Goal: Task Accomplishment & Management: Complete application form

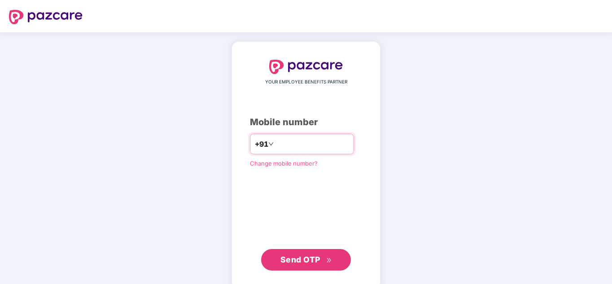
click at [328, 143] on input "number" at bounding box center [312, 144] width 74 height 14
type input "**********"
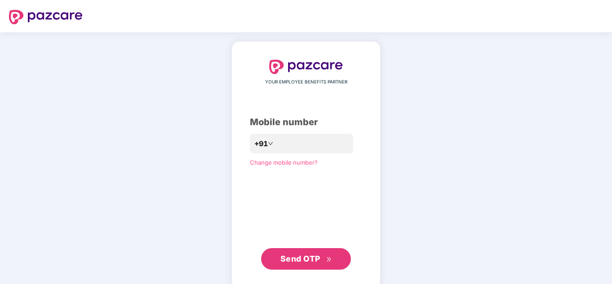
click at [308, 263] on span "Send OTP" at bounding box center [300, 258] width 40 height 9
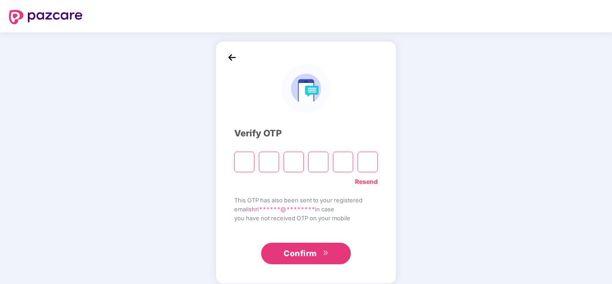
paste input "*"
type input "*"
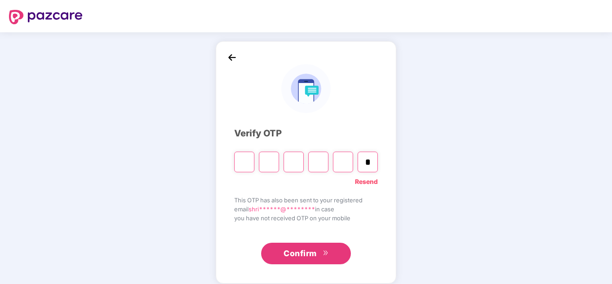
type input "*"
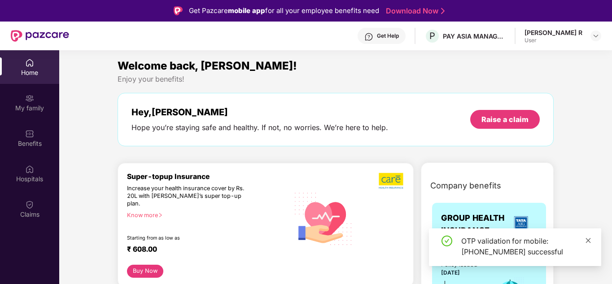
click at [589, 240] on icon "close" at bounding box center [588, 240] width 5 height 5
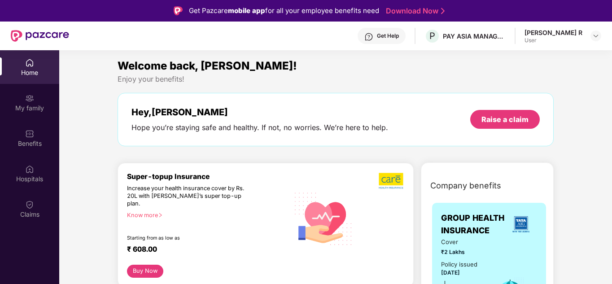
click at [31, 205] on img at bounding box center [29, 204] width 9 height 9
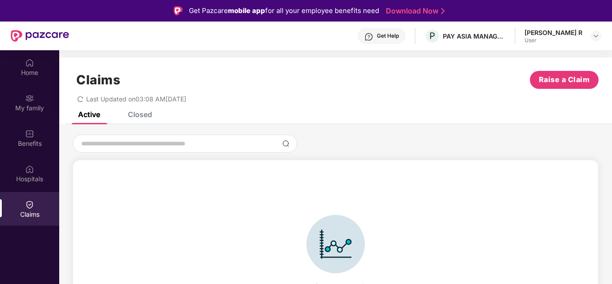
click at [143, 115] on div "Closed" at bounding box center [140, 114] width 24 height 9
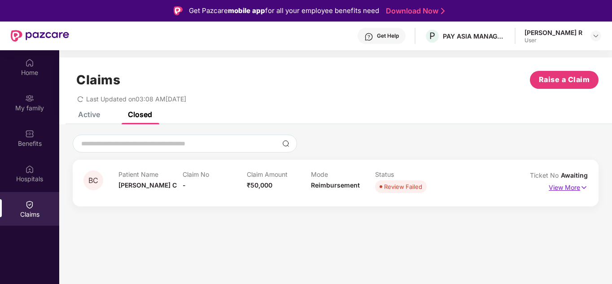
click at [577, 187] on p "View More" at bounding box center [568, 186] width 39 height 12
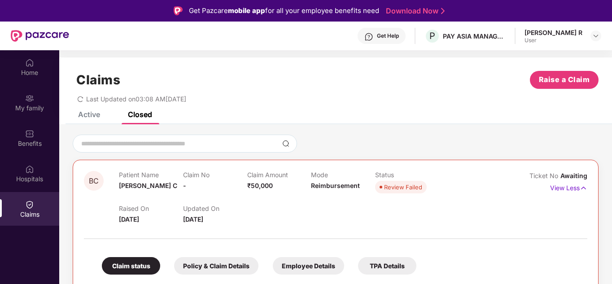
click at [485, 123] on div "Active Closed" at bounding box center [335, 118] width 553 height 13
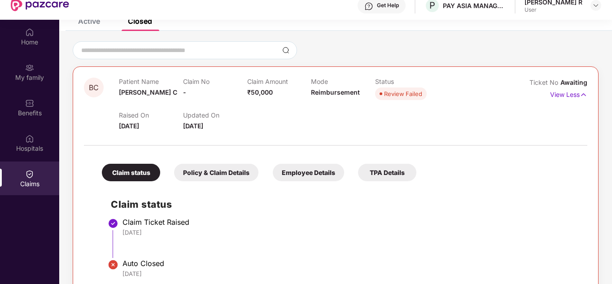
scroll to position [50, 0]
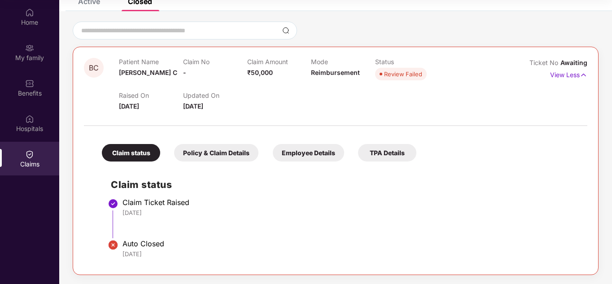
click at [221, 154] on div "Policy & Claim Details" at bounding box center [216, 152] width 84 height 17
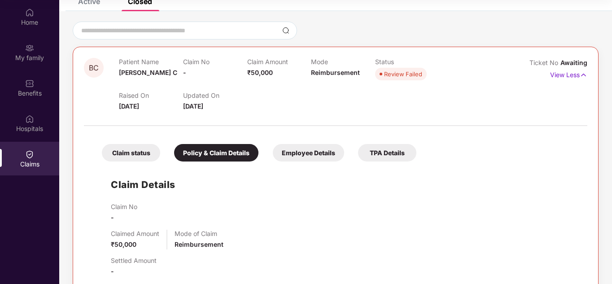
click at [310, 157] on div "Employee Details" at bounding box center [308, 152] width 71 height 17
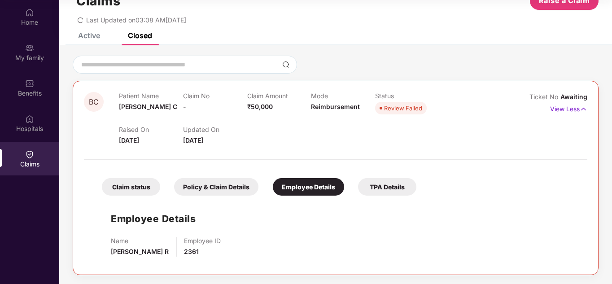
click at [402, 182] on div "TPA Details" at bounding box center [387, 186] width 58 height 17
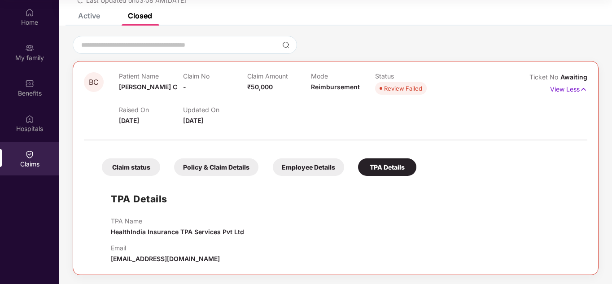
click at [311, 219] on div "TPA Name HealthIndia Insurance TPA Services Pvt Ltd" at bounding box center [344, 227] width 467 height 20
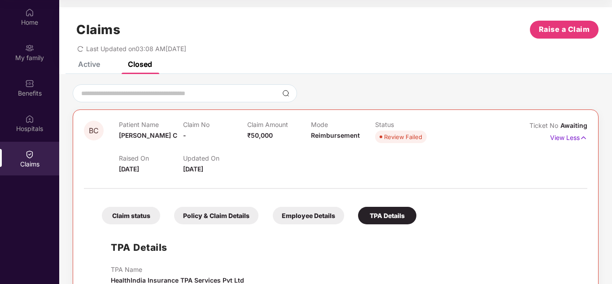
scroll to position [0, 0]
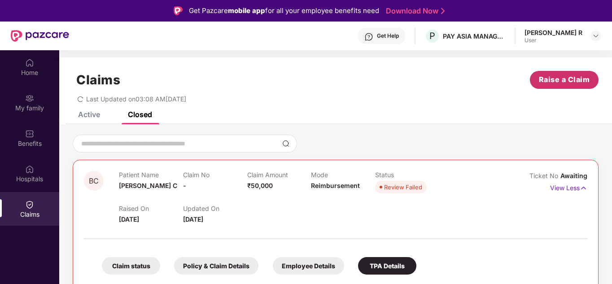
click at [572, 79] on span "Raise a Claim" at bounding box center [564, 79] width 51 height 11
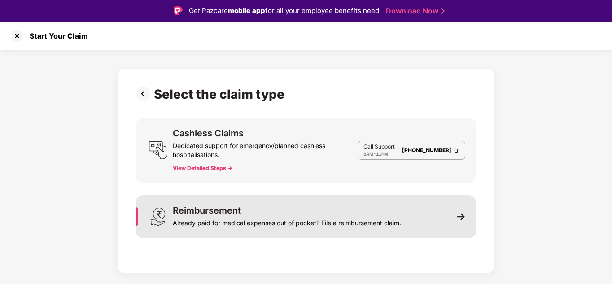
click at [218, 222] on div "Already paid for medical expenses out of pocket? File a reimbursement claim." at bounding box center [287, 221] width 228 height 13
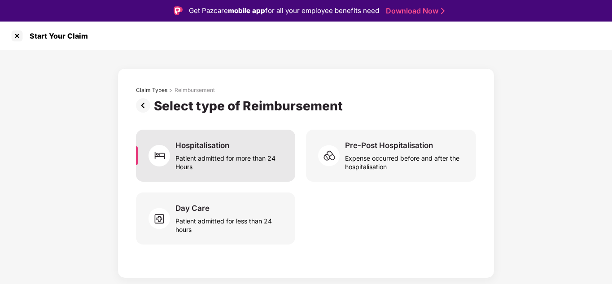
click at [226, 162] on div "Patient admitted for more than 24 Hours" at bounding box center [229, 160] width 109 height 21
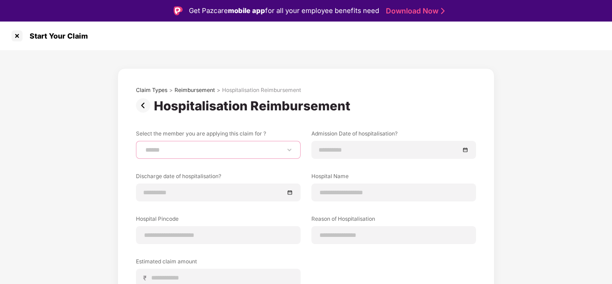
click at [222, 153] on select "**********" at bounding box center [218, 149] width 149 height 7
select select "**********"
click at [144, 146] on select "**********" at bounding box center [218, 149] width 149 height 7
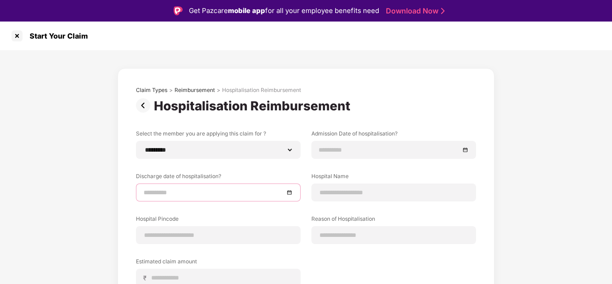
click at [187, 193] on input at bounding box center [214, 193] width 140 height 10
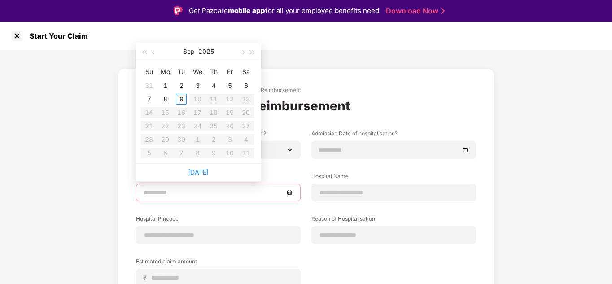
type input "**********"
click at [166, 92] on td "1" at bounding box center [165, 85] width 16 height 13
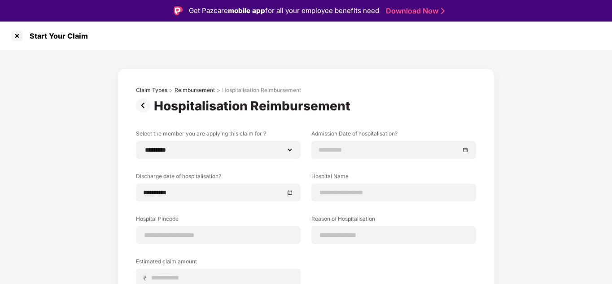
click at [527, 202] on div "**********" at bounding box center [306, 218] width 612 height 337
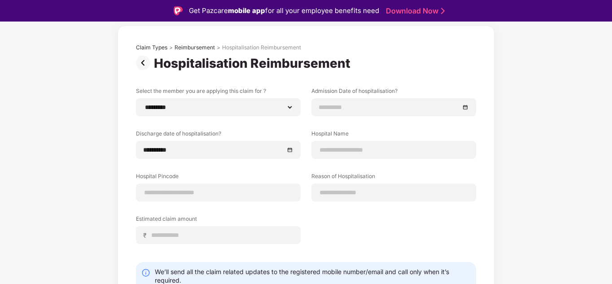
scroll to position [54, 0]
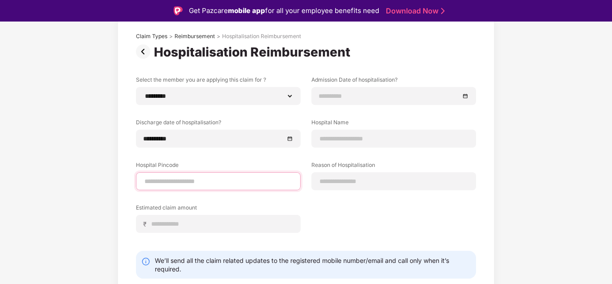
click at [192, 183] on input at bounding box center [218, 181] width 149 height 9
type input "******"
select select "*********"
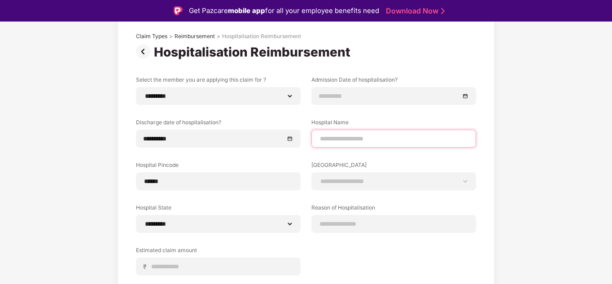
click at [365, 138] on input at bounding box center [393, 138] width 149 height 9
type input "**********"
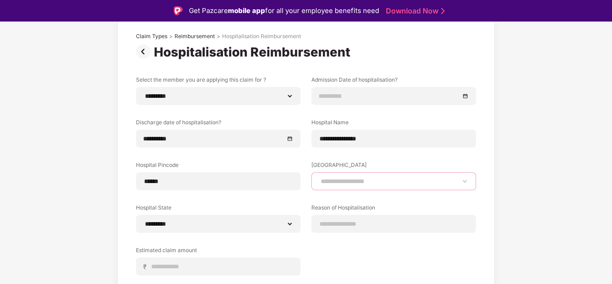
click at [348, 184] on select "**********" at bounding box center [393, 181] width 149 height 7
select select "*********"
click at [319, 178] on select "**********" at bounding box center [393, 181] width 149 height 7
click at [352, 226] on input at bounding box center [393, 223] width 149 height 9
type input "**********"
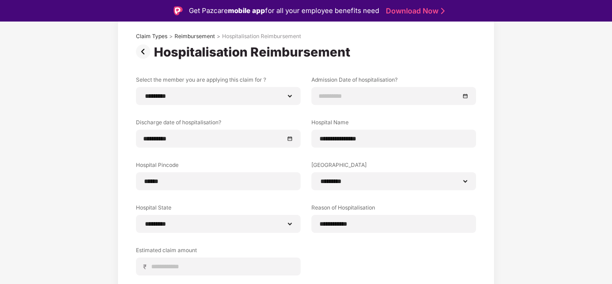
click at [352, 258] on div "**********" at bounding box center [306, 182] width 340 height 213
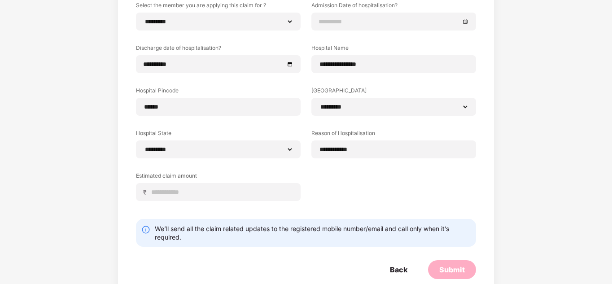
scroll to position [71, 0]
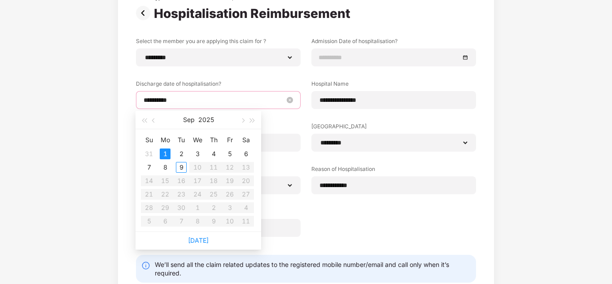
click at [182, 102] on input "**********" at bounding box center [214, 100] width 140 height 10
type input "**********"
click at [199, 153] on div "3" at bounding box center [197, 153] width 11 height 11
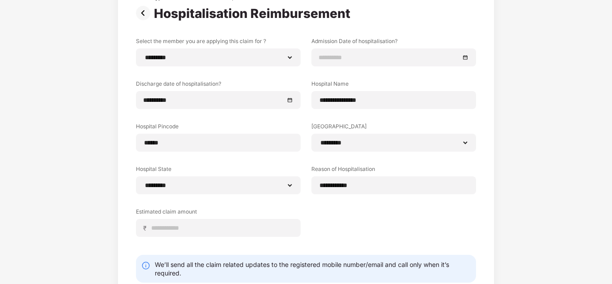
click at [199, 153] on div "**********" at bounding box center [306, 143] width 340 height 213
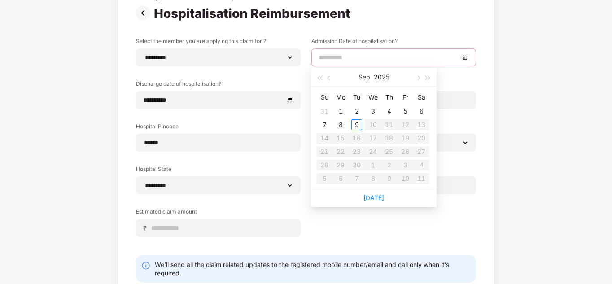
click at [382, 58] on input at bounding box center [389, 57] width 140 height 10
type input "**********"
click at [339, 109] on div "1" at bounding box center [340, 111] width 11 height 11
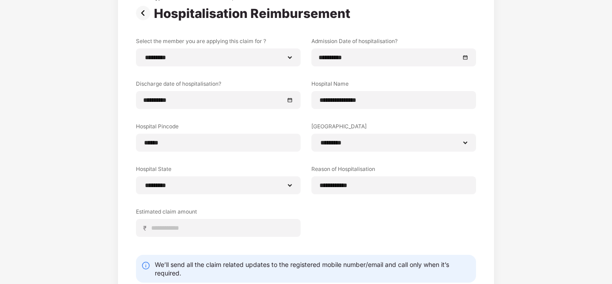
click at [509, 128] on div "**********" at bounding box center [306, 148] width 612 height 380
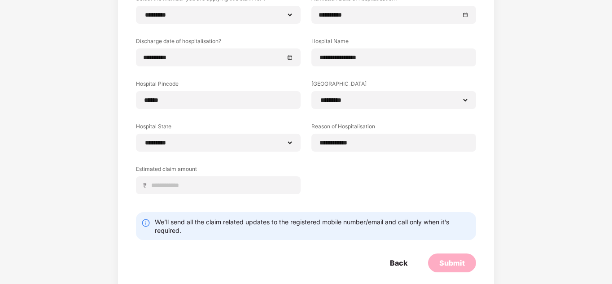
scroll to position [125, 0]
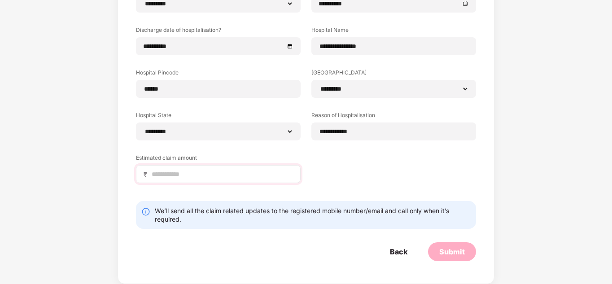
click at [171, 178] on div "₹" at bounding box center [218, 174] width 165 height 18
click at [171, 178] on input at bounding box center [222, 174] width 142 height 9
type input "*****"
click at [460, 253] on div "Submit" at bounding box center [452, 252] width 26 height 10
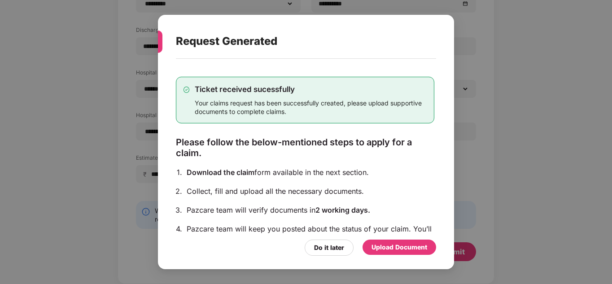
click at [389, 249] on div "Upload Document" at bounding box center [399, 247] width 56 height 10
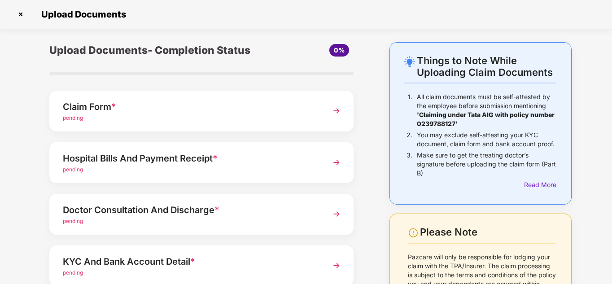
click at [123, 111] on div "Claim Form *" at bounding box center [190, 107] width 254 height 14
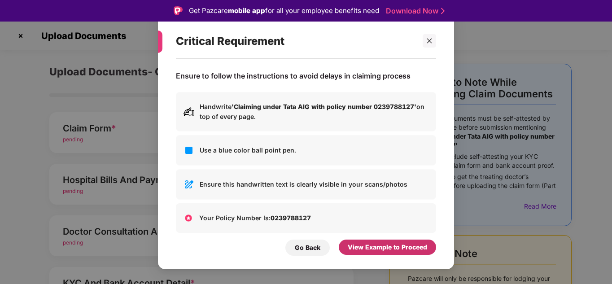
click at [397, 250] on div "View Example to Proceed" at bounding box center [387, 247] width 79 height 10
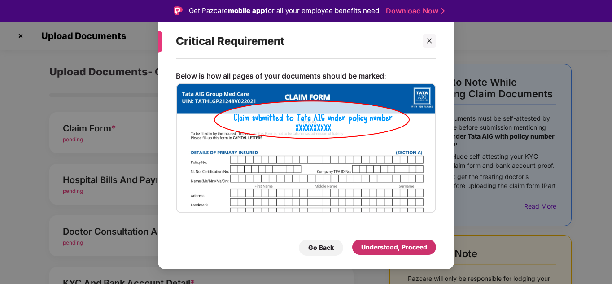
click at [397, 250] on div "Understood, Proceed" at bounding box center [394, 247] width 66 height 10
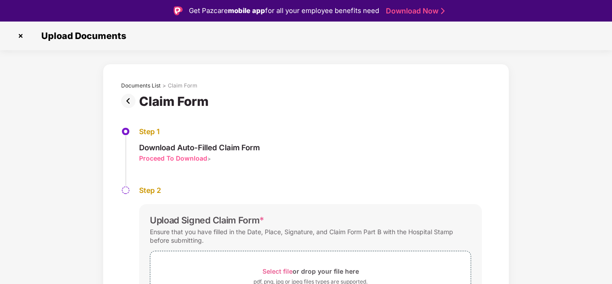
click at [167, 159] on div "Proceed To Download" at bounding box center [173, 158] width 68 height 9
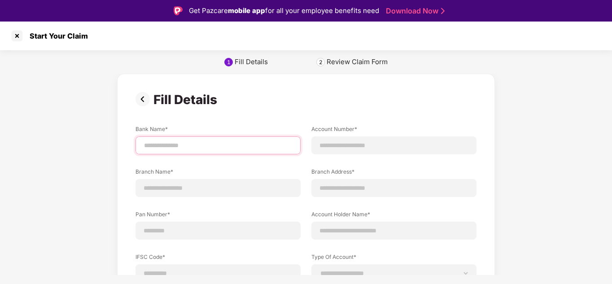
click at [205, 147] on input at bounding box center [218, 145] width 150 height 9
type input "**********"
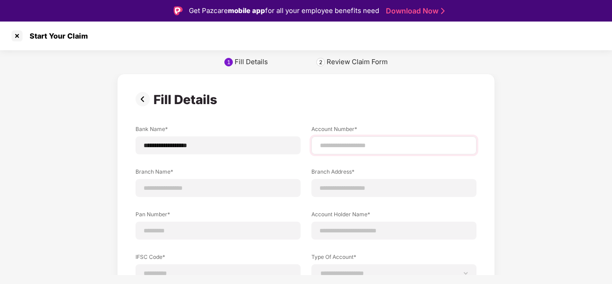
click at [369, 151] on div at bounding box center [393, 145] width 165 height 18
click at [367, 149] on input at bounding box center [394, 145] width 150 height 9
type input "**********"
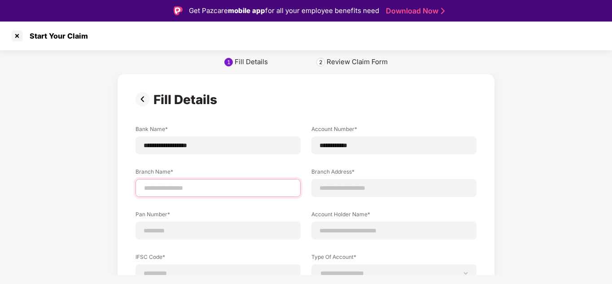
click at [182, 191] on input at bounding box center [218, 187] width 150 height 9
type input "**********"
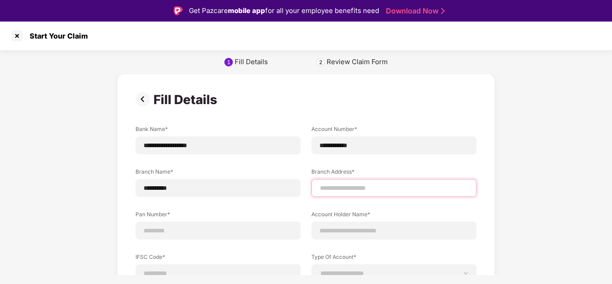
click at [344, 190] on input at bounding box center [394, 187] width 150 height 9
type input "**********"
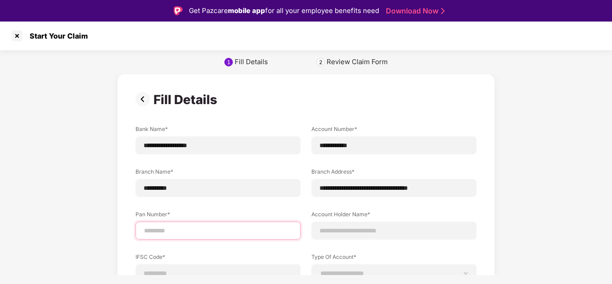
click at [177, 231] on input at bounding box center [218, 230] width 150 height 9
type input "**********"
click at [364, 238] on div at bounding box center [393, 231] width 165 height 18
click at [364, 233] on input at bounding box center [394, 230] width 150 height 9
type input "**********"
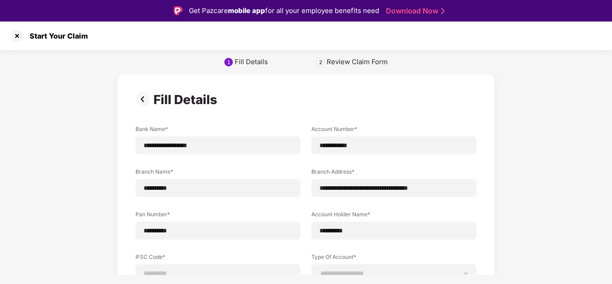
click at [528, 238] on div "**********" at bounding box center [306, 227] width 612 height 306
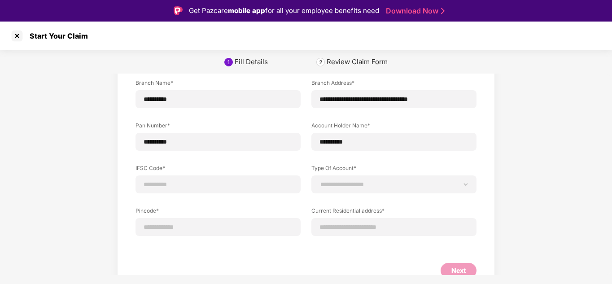
scroll to position [90, 0]
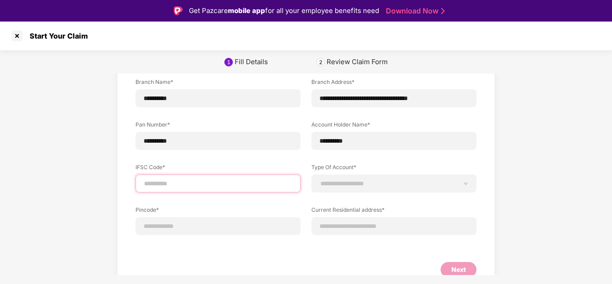
click at [182, 180] on input at bounding box center [218, 183] width 150 height 9
type input "**********"
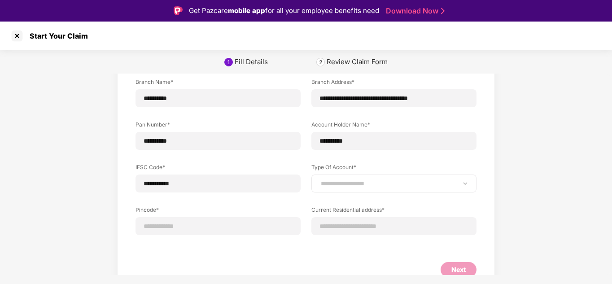
click at [333, 188] on div "**********" at bounding box center [393, 184] width 165 height 18
click at [336, 185] on select "**********" at bounding box center [394, 183] width 150 height 7
select select "*******"
click at [319, 180] on select "**********" at bounding box center [394, 183] width 150 height 7
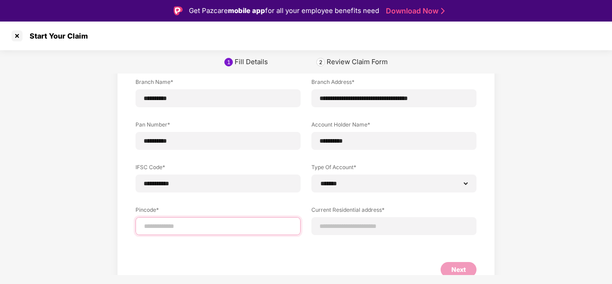
click at [223, 222] on input at bounding box center [218, 226] width 150 height 9
select select "*******"
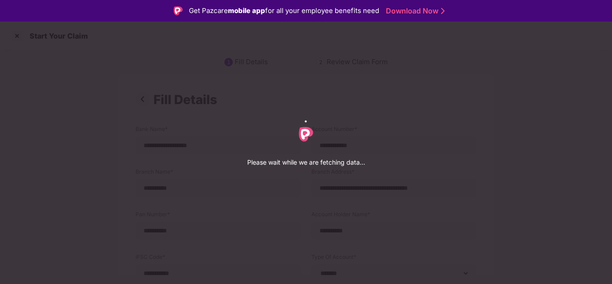
select select "*******"
select select "*********"
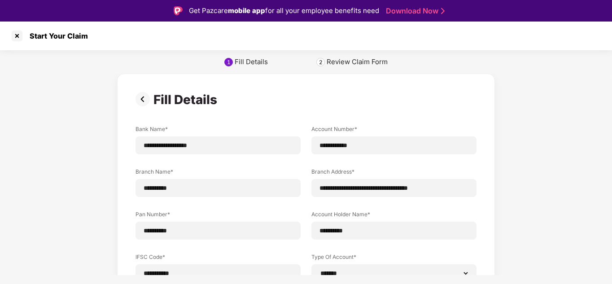
click at [531, 209] on div "**********" at bounding box center [306, 248] width 612 height 349
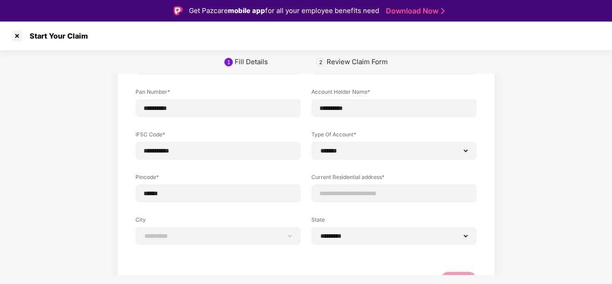
scroll to position [148, 0]
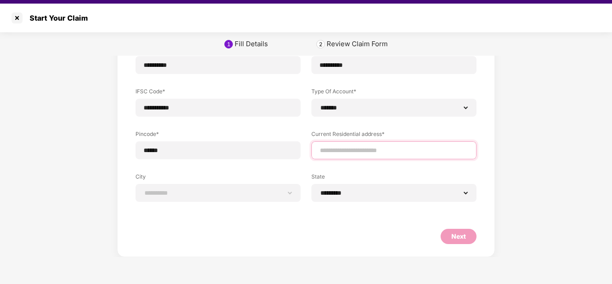
click at [339, 150] on input at bounding box center [394, 150] width 150 height 9
type input "**********"
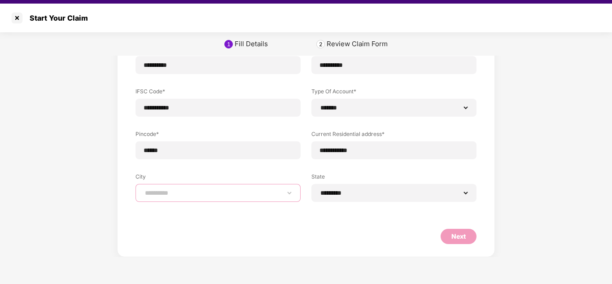
click at [205, 190] on select "**********" at bounding box center [218, 192] width 150 height 7
select select "**********"
click at [143, 189] on select "**********" at bounding box center [218, 192] width 150 height 7
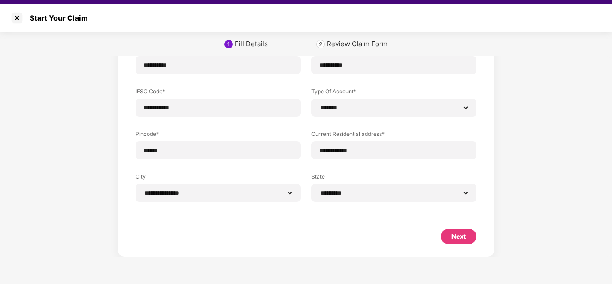
click at [454, 237] on div "Next" at bounding box center [458, 236] width 14 height 10
select select "*******"
select select "**********"
select select "*********"
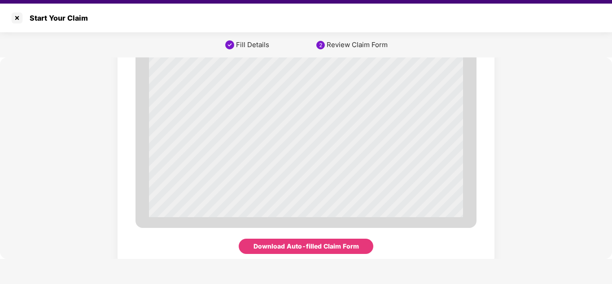
scroll to position [3116, 0]
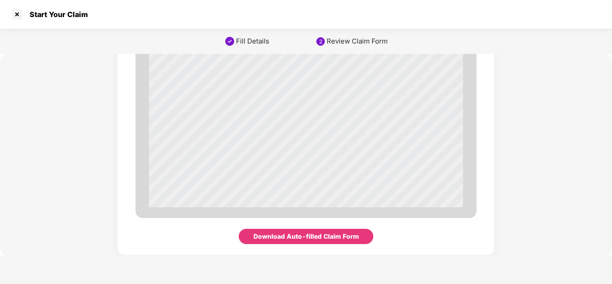
click at [315, 235] on div "Download Auto-filled Claim Form" at bounding box center [305, 236] width 105 height 10
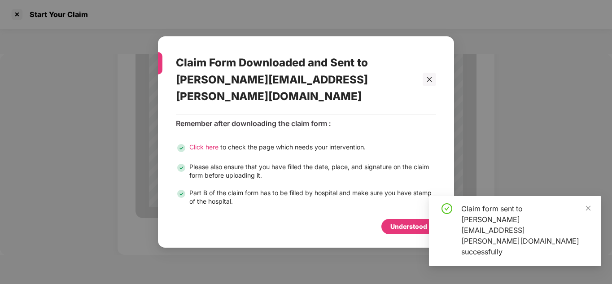
click at [414, 222] on div "Understood" at bounding box center [408, 227] width 37 height 10
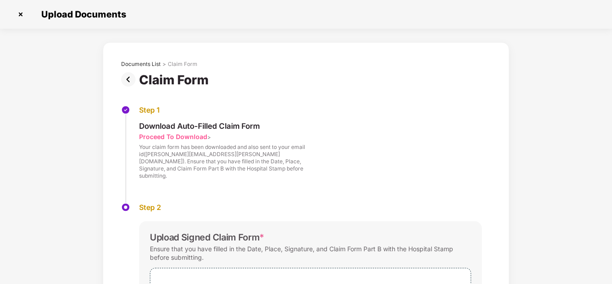
click at [347, 187] on div "Step 1 Download Auto-Filled Claim Form Proceed To Download > Your claim form ha…" at bounding box center [306, 153] width 370 height 97
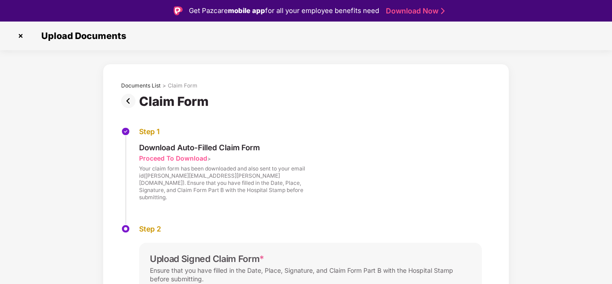
click at [129, 100] on img at bounding box center [130, 101] width 18 height 14
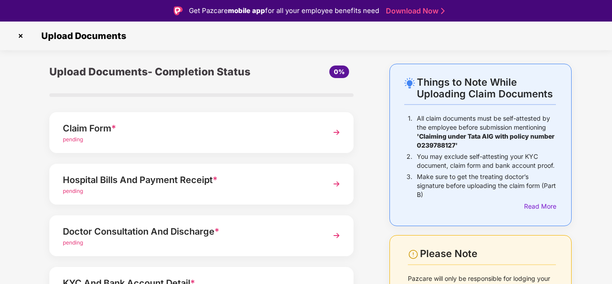
click at [367, 208] on div "Upload Documents- Completion Status 0% Claim Form * pending Hospital Bills And …" at bounding box center [201, 241] width 349 height 354
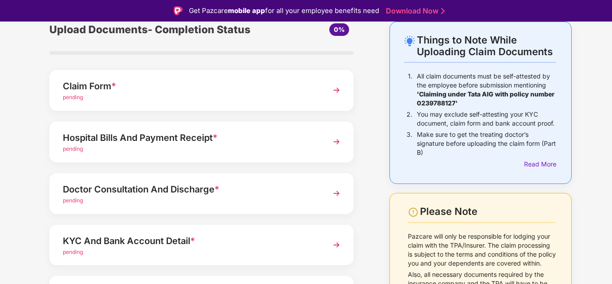
scroll to position [54, 0]
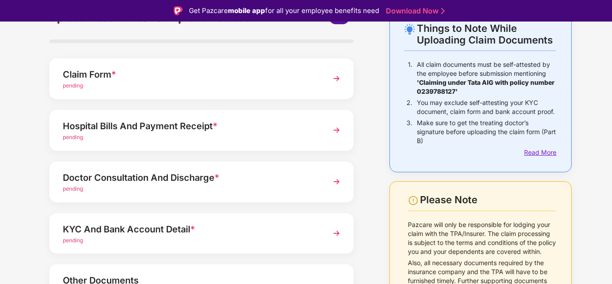
click at [554, 152] on div "Read More" at bounding box center [540, 153] width 32 height 10
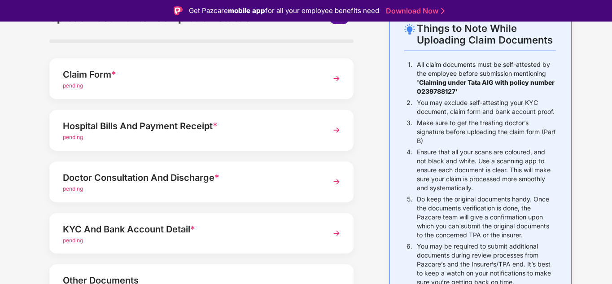
click at [554, 152] on p "Ensure that all your scans are coloured, and not black and white. Use a scannin…" at bounding box center [486, 170] width 139 height 45
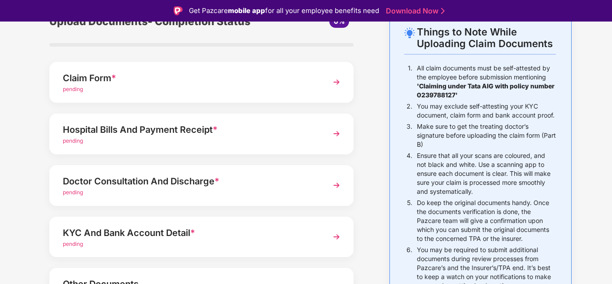
scroll to position [90, 0]
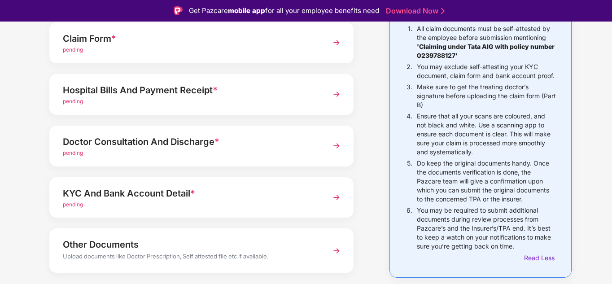
click at [188, 100] on div "pending" at bounding box center [190, 101] width 254 height 9
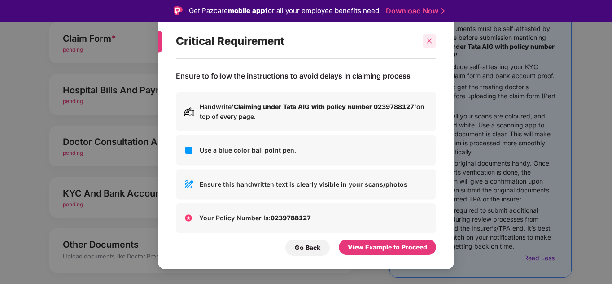
click at [430, 41] on icon "close" at bounding box center [429, 41] width 5 height 5
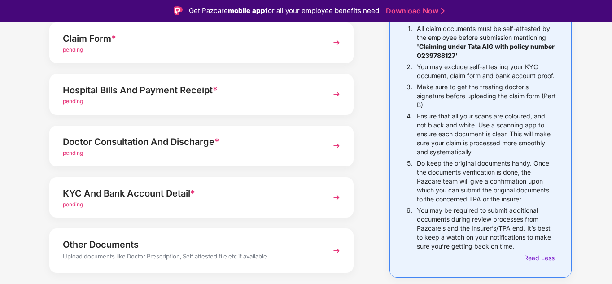
click at [153, 152] on div "pending" at bounding box center [190, 153] width 254 height 9
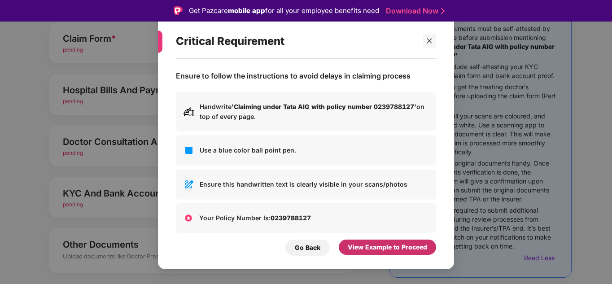
click at [396, 241] on div "View Example to Proceed" at bounding box center [387, 247] width 97 height 15
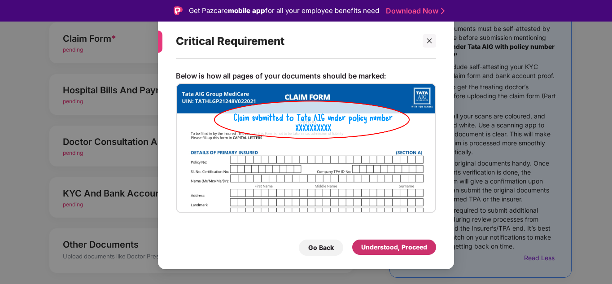
click at [396, 242] on div "Understood, Proceed" at bounding box center [394, 247] width 66 height 10
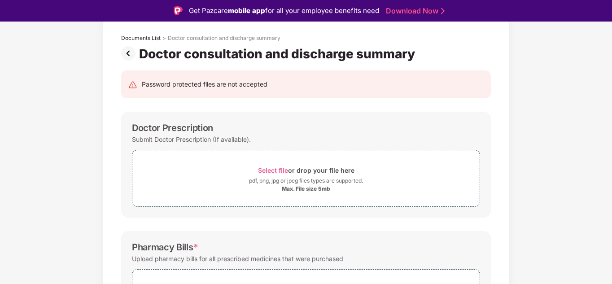
click at [409, 129] on div "Doctor Prescription" at bounding box center [306, 127] width 348 height 11
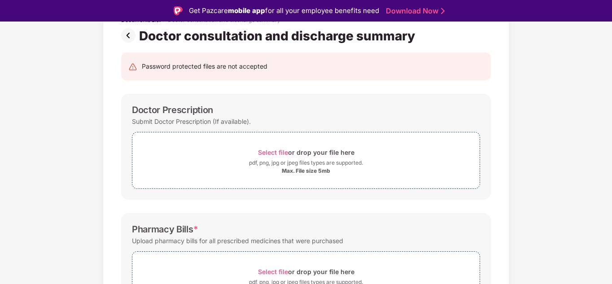
scroll to position [101, 0]
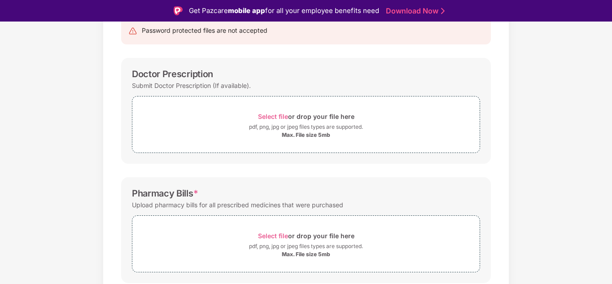
click at [422, 186] on div "Pharmacy Bills * Upload pharmacy bills for all prescribed medicines that were p…" at bounding box center [306, 230] width 370 height 106
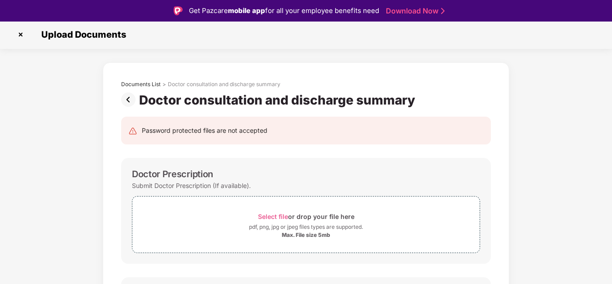
scroll to position [0, 0]
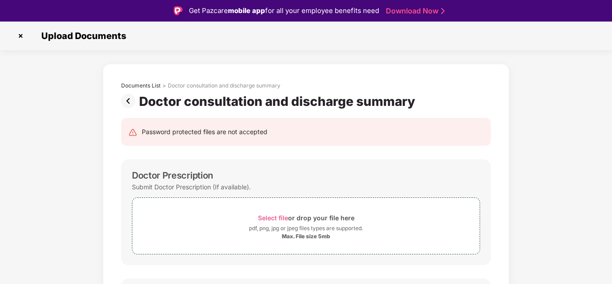
click at [422, 186] on div "Submit Doctor Prescription (If available)." at bounding box center [306, 187] width 348 height 12
click at [130, 97] on img at bounding box center [130, 101] width 18 height 14
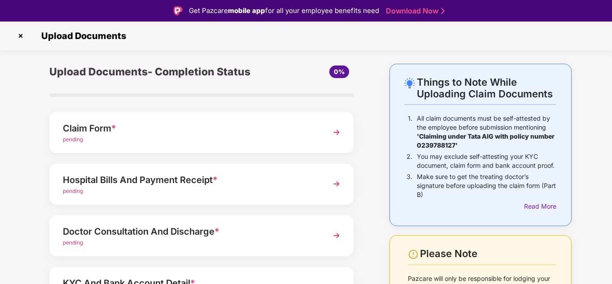
click at [242, 178] on div "Hospital Bills And Payment Receipt *" at bounding box center [190, 180] width 254 height 14
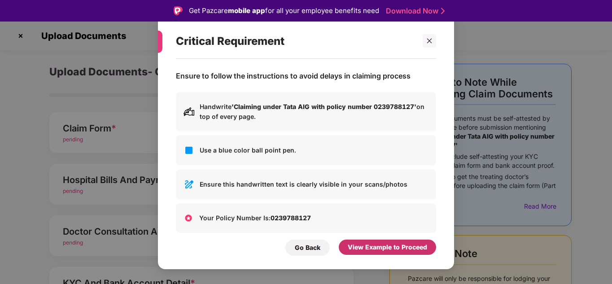
click at [389, 249] on div "View Example to Proceed" at bounding box center [387, 247] width 79 height 10
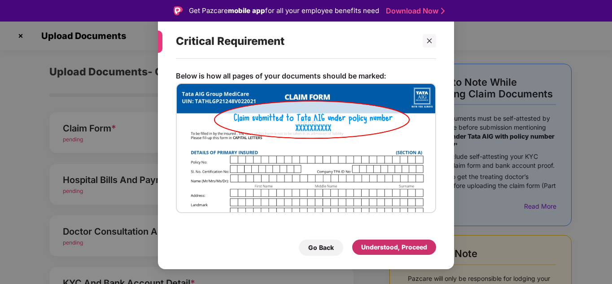
click at [389, 249] on div "Understood, Proceed" at bounding box center [394, 247] width 66 height 10
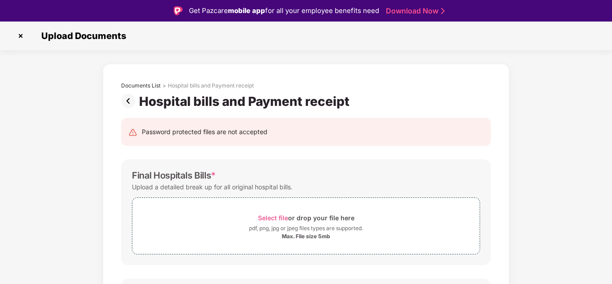
click at [127, 102] on img at bounding box center [130, 101] width 18 height 14
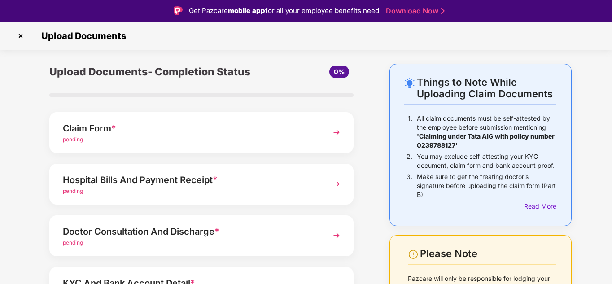
click at [375, 213] on div "Upload Documents- Completion Status 0% Claim Form * pending Hospital Bills And …" at bounding box center [201, 241] width 349 height 354
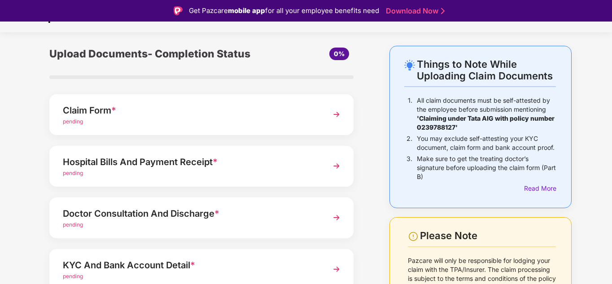
scroll to position [36, 0]
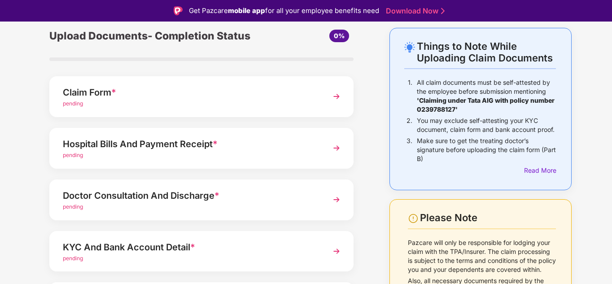
click at [212, 207] on div "pending" at bounding box center [190, 207] width 254 height 9
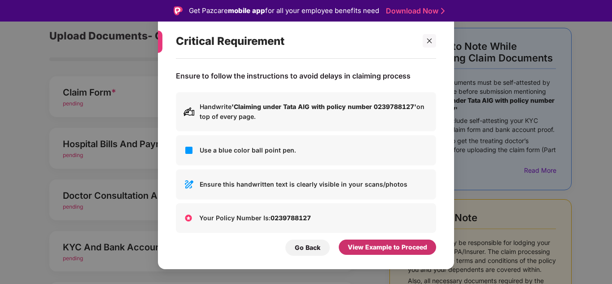
click at [390, 249] on div "View Example to Proceed" at bounding box center [387, 247] width 79 height 10
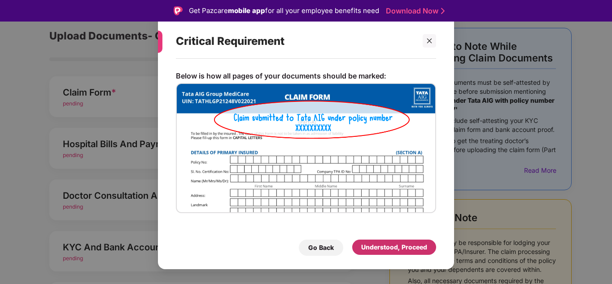
click at [390, 249] on div "Understood, Proceed" at bounding box center [394, 247] width 66 height 10
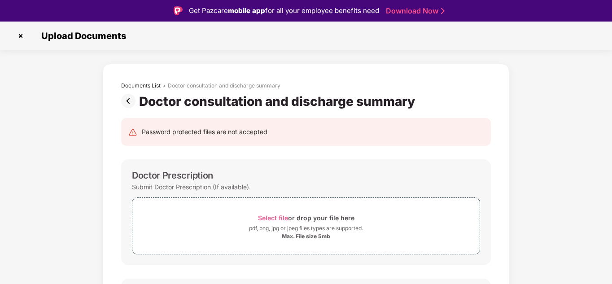
click at [128, 98] on img at bounding box center [130, 101] width 18 height 14
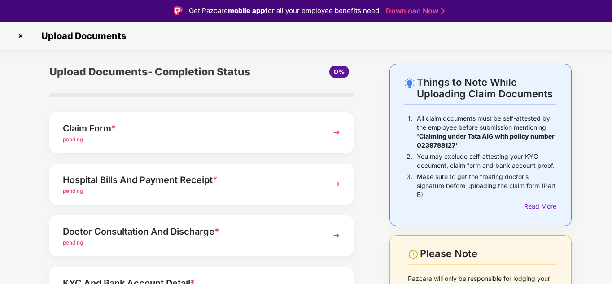
click at [195, 233] on div "Doctor Consultation And Discharge *" at bounding box center [190, 231] width 254 height 14
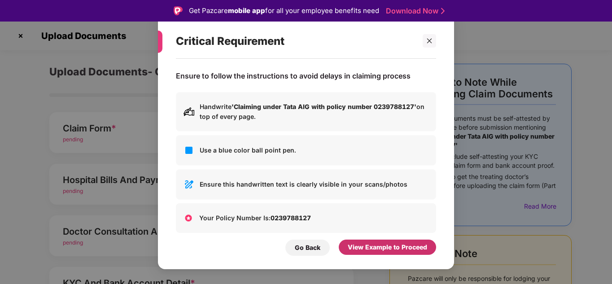
click at [399, 248] on div "View Example to Proceed" at bounding box center [387, 247] width 79 height 10
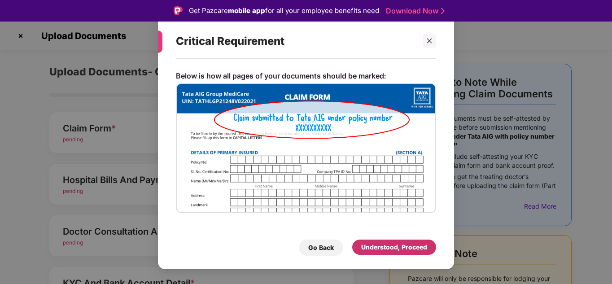
click at [399, 248] on div "Understood, Proceed" at bounding box center [394, 247] width 66 height 10
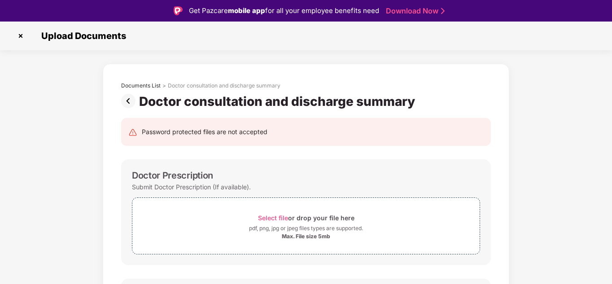
click at [201, 174] on div "Doctor Prescription" at bounding box center [172, 175] width 81 height 11
copy div "Prescription"
click at [127, 103] on img at bounding box center [130, 101] width 18 height 14
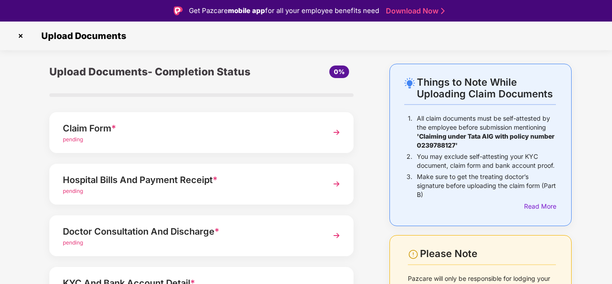
click at [206, 185] on div "Hospital Bills And Payment Receipt *" at bounding box center [190, 180] width 254 height 14
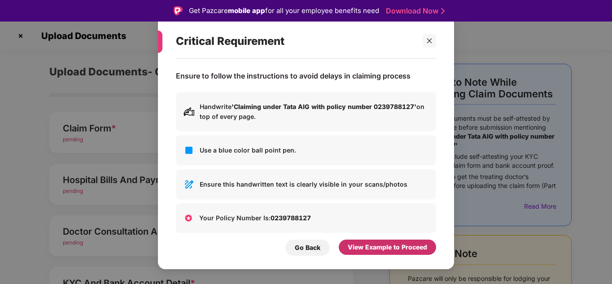
click at [386, 245] on div "View Example to Proceed" at bounding box center [387, 247] width 79 height 10
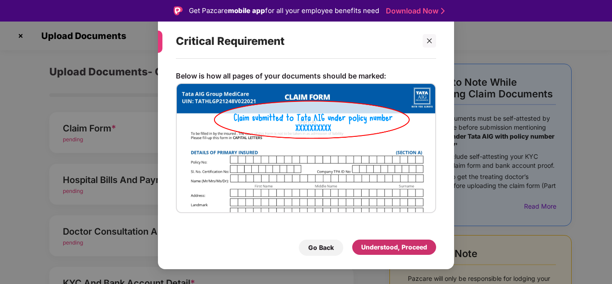
click at [386, 245] on div "Understood, Proceed" at bounding box center [394, 247] width 66 height 10
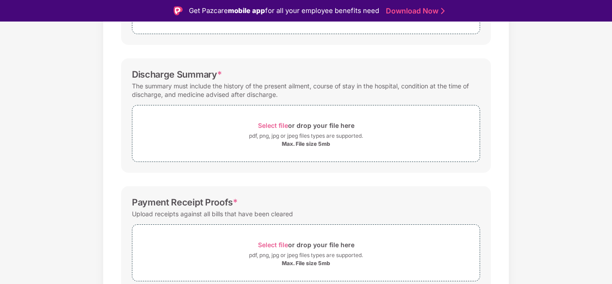
scroll to position [18, 0]
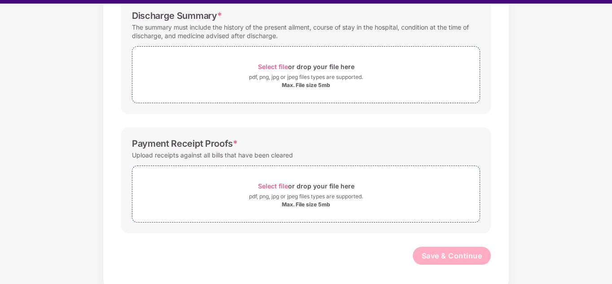
click at [554, 121] on div "Documents List > Hospital bills and Payment receipt Hospital bills and Payment …" at bounding box center [306, 36] width 612 height 503
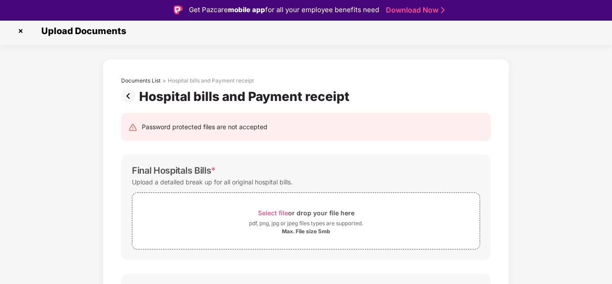
scroll to position [0, 0]
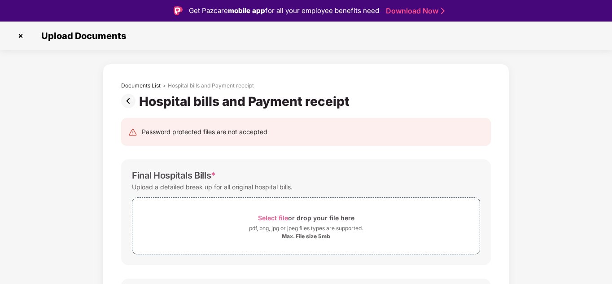
click at [128, 104] on img at bounding box center [130, 101] width 18 height 14
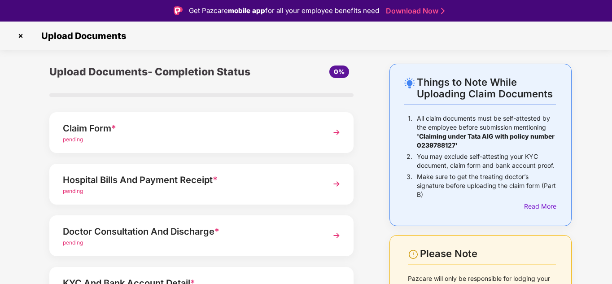
click at [197, 233] on div "Doctor Consultation And Discharge *" at bounding box center [190, 231] width 254 height 14
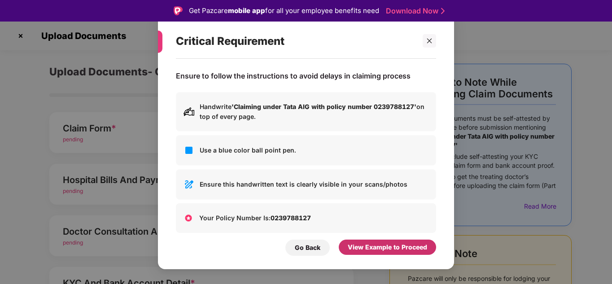
click at [390, 246] on div "View Example to Proceed" at bounding box center [387, 247] width 79 height 10
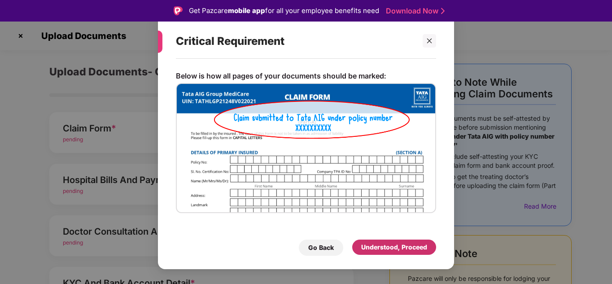
click at [390, 246] on div "Understood, Proceed" at bounding box center [394, 247] width 66 height 10
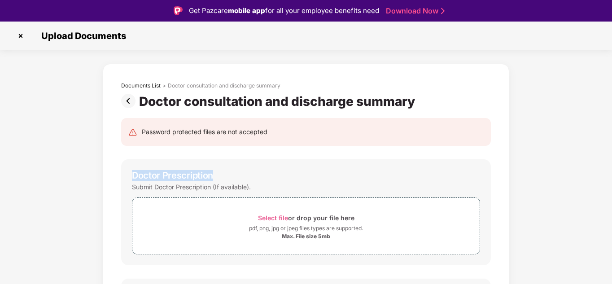
drag, startPoint x: 611, startPoint y: 120, endPoint x: 611, endPoint y: 159, distance: 39.0
click at [611, 159] on div "Upload Documents Documents List > Doctor consultation and discharge summary Doc…" at bounding box center [306, 164] width 612 height 284
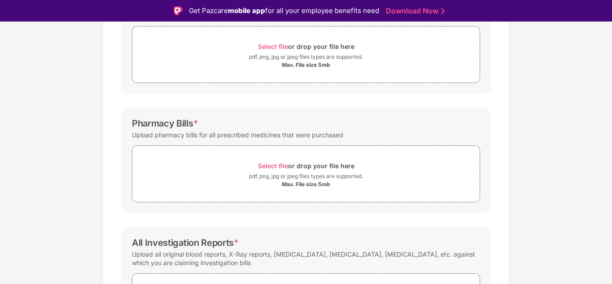
scroll to position [179, 0]
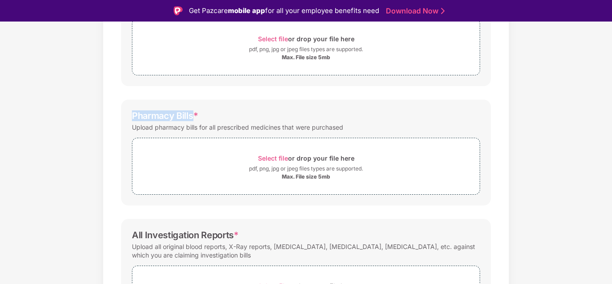
drag, startPoint x: 133, startPoint y: 114, endPoint x: 192, endPoint y: 117, distance: 58.8
click at [192, 117] on div "Pharmacy Bills *" at bounding box center [165, 115] width 66 height 11
copy div "Pharmacy Bills"
click at [551, 149] on div "Documents List > Doctor consultation and discharge summary Doctor consultation …" at bounding box center [306, 136] width 612 height 503
drag, startPoint x: 232, startPoint y: 235, endPoint x: 123, endPoint y: 237, distance: 109.1
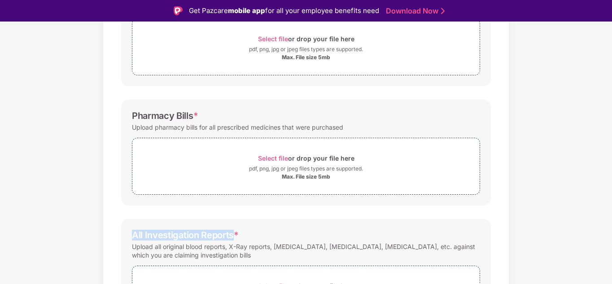
click at [123, 237] on div "All Investigation Reports * Upload all original blood reports, X-Ray reports, s…" at bounding box center [306, 276] width 370 height 114
copy div "All Investigation Reports"
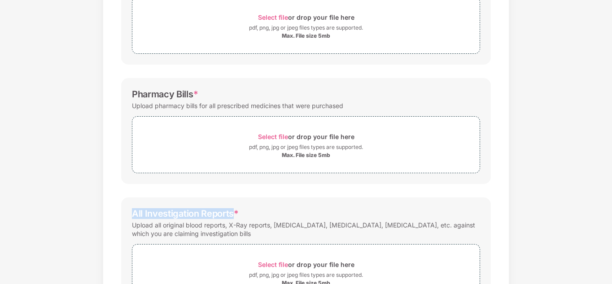
scroll to position [189, 0]
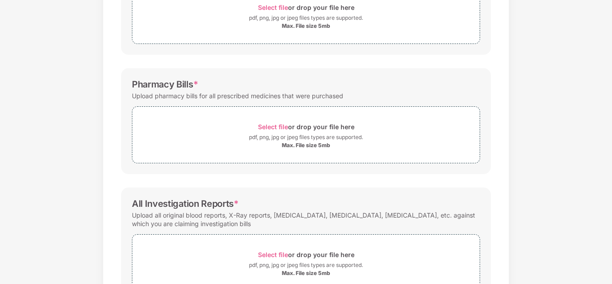
click at [596, 207] on div "Documents List > Doctor consultation and discharge summary Doctor consultation …" at bounding box center [306, 104] width 612 height 503
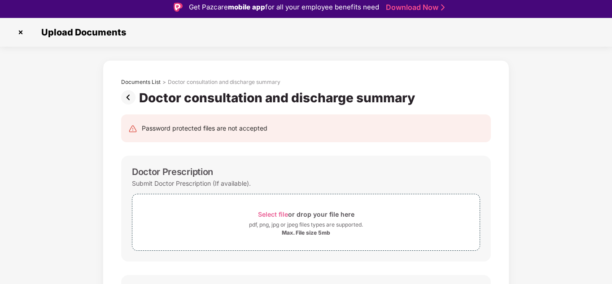
scroll to position [0, 0]
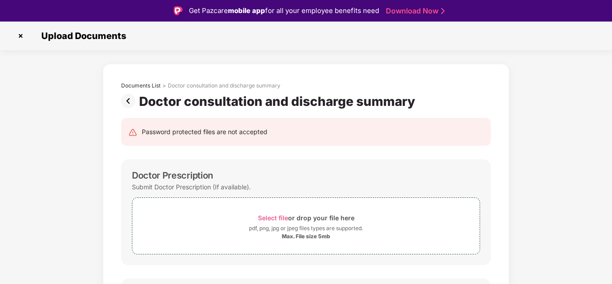
click at [128, 104] on img at bounding box center [130, 101] width 18 height 14
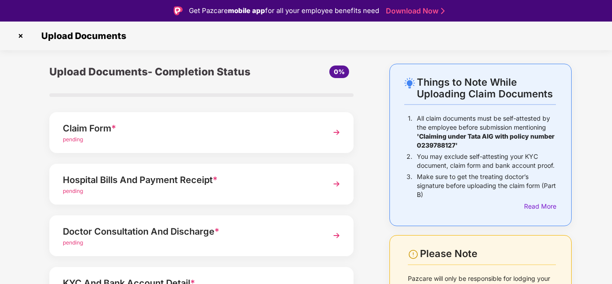
click at [197, 179] on div "Hospital Bills And Payment Receipt *" at bounding box center [190, 180] width 254 height 14
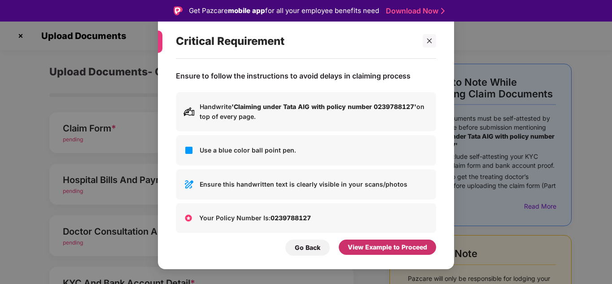
click at [401, 246] on div "View Example to Proceed" at bounding box center [387, 247] width 79 height 10
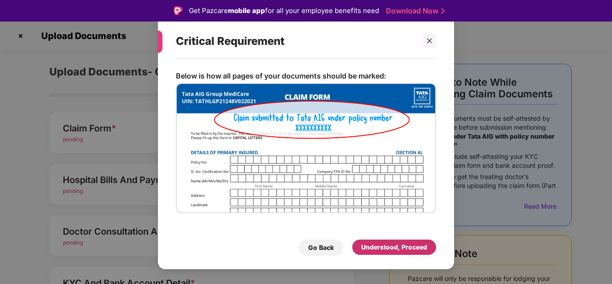
click at [401, 245] on div "Understood, Proceed" at bounding box center [394, 247] width 66 height 10
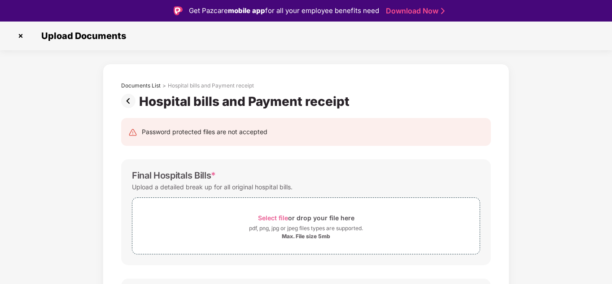
click at [211, 175] on div "Final Hospitals Bills *" at bounding box center [174, 175] width 84 height 11
drag, startPoint x: 211, startPoint y: 175, endPoint x: 143, endPoint y: 175, distance: 67.7
click at [143, 175] on div "Final Hospitals Bills *" at bounding box center [174, 175] width 84 height 11
copy div "Final Hospitals Bills *"
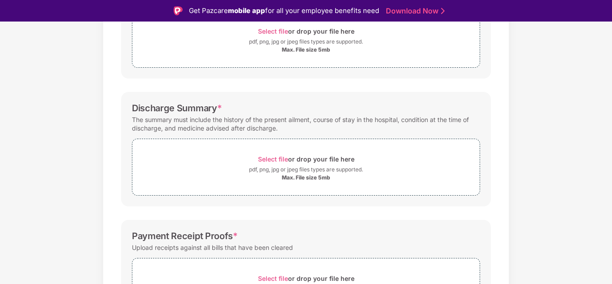
scroll to position [197, 0]
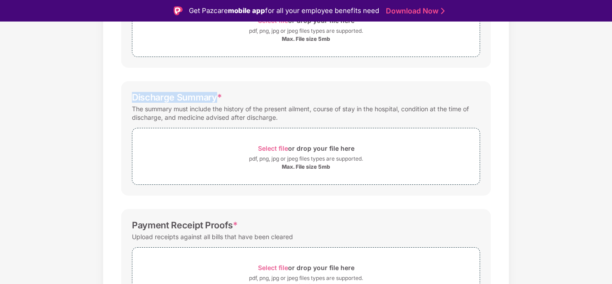
drag, startPoint x: 216, startPoint y: 99, endPoint x: 126, endPoint y: 97, distance: 89.7
click at [126, 97] on div "Discharge Summary * The summary must include the history of the present ailment…" at bounding box center [306, 138] width 370 height 114
copy div "Discharge Summary"
drag, startPoint x: 231, startPoint y: 227, endPoint x: 133, endPoint y: 230, distance: 97.8
drag, startPoint x: 133, startPoint y: 230, endPoint x: 340, endPoint y: 226, distance: 206.4
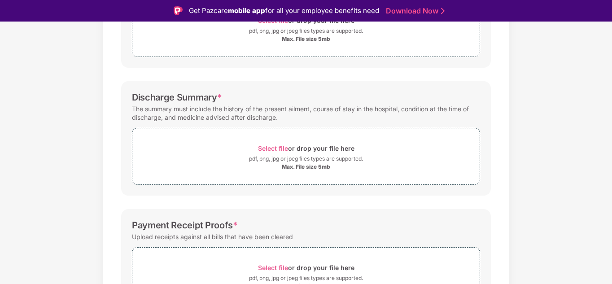
click at [340, 226] on div "Payment Receipt Proofs *" at bounding box center [306, 225] width 348 height 11
drag, startPoint x: 231, startPoint y: 225, endPoint x: 135, endPoint y: 225, distance: 96.0
click at [135, 225] on div "Payment Receipt Proofs *" at bounding box center [185, 225] width 106 height 11
copy div "ayment Receipt Proofs"
click at [540, 221] on div "Documents List > Hospital bills and Payment receipt Hospital bills and Payment …" at bounding box center [306, 117] width 612 height 503
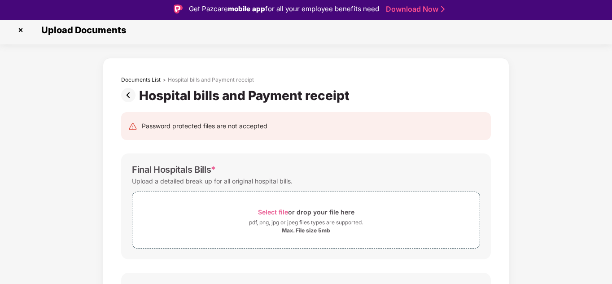
scroll to position [0, 0]
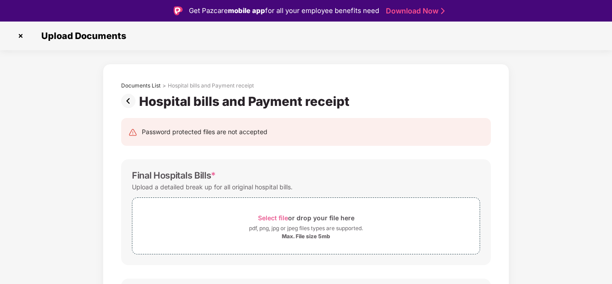
click at [126, 101] on img at bounding box center [130, 101] width 18 height 14
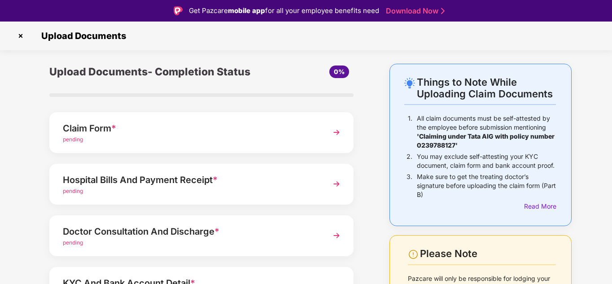
click at [131, 225] on div "Doctor Consultation And Discharge *" at bounding box center [190, 231] width 254 height 14
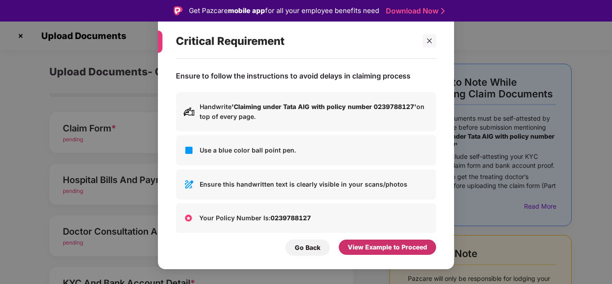
click at [389, 249] on div "View Example to Proceed" at bounding box center [387, 247] width 79 height 10
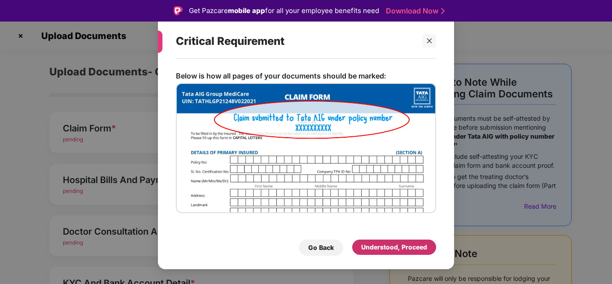
click at [389, 249] on div "Understood, Proceed" at bounding box center [394, 247] width 66 height 10
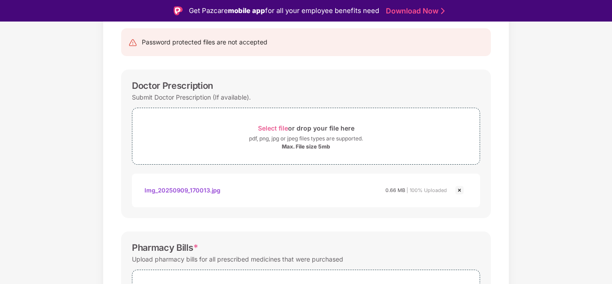
scroll to position [108, 0]
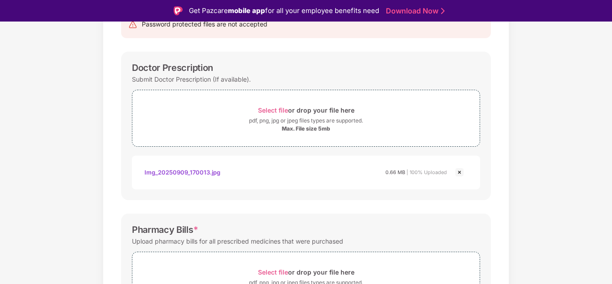
click at [289, 131] on div "Max. File size 5mb" at bounding box center [306, 128] width 48 height 7
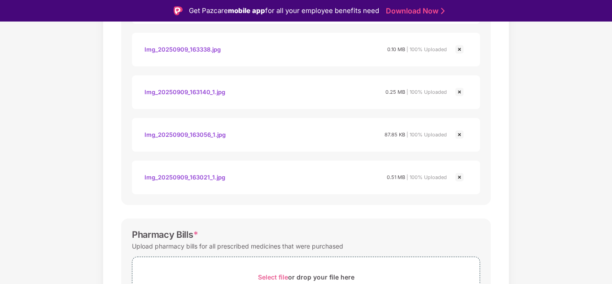
scroll to position [359, 0]
click at [519, 198] on div "Documents List > Doctor consultation and discharge summary Doctor consultation …" at bounding box center [306, 105] width 612 height 801
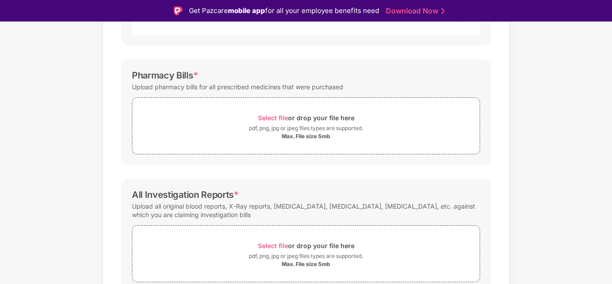
scroll to position [520, 0]
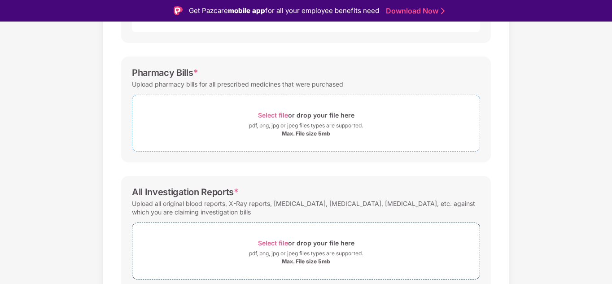
click at [312, 136] on div "Max. File size 5mb" at bounding box center [306, 133] width 48 height 7
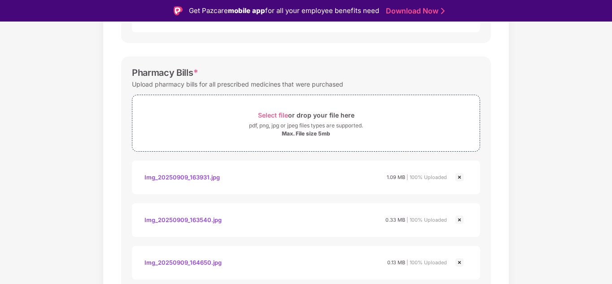
click at [569, 194] on div "Documents List > Doctor consultation and discharge summary Doctor consultation …" at bounding box center [306, 156] width 612 height 1227
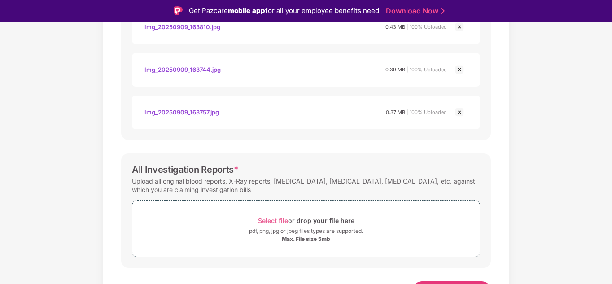
scroll to position [986, 0]
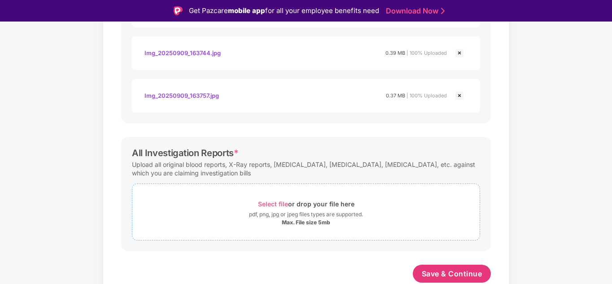
click at [305, 220] on div "Max. File size 5mb" at bounding box center [306, 222] width 48 height 7
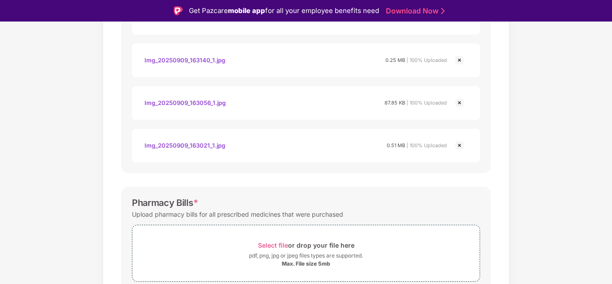
scroll to position [290, 0]
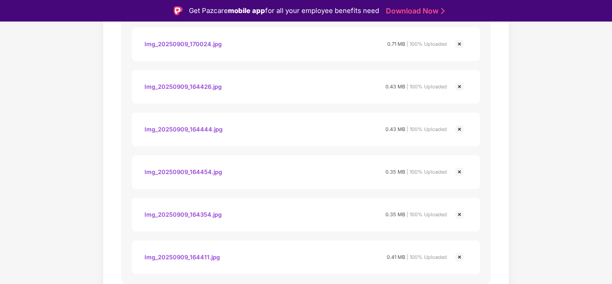
scroll to position [1284, 0]
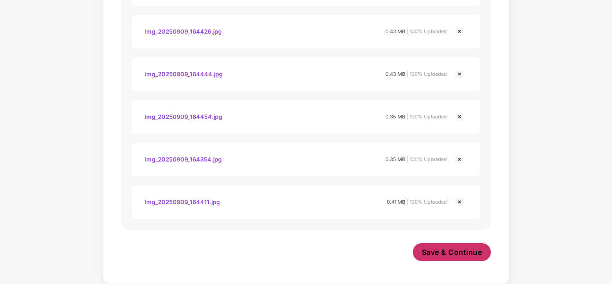
click at [453, 253] on span "Save & Continue" at bounding box center [452, 252] width 61 height 10
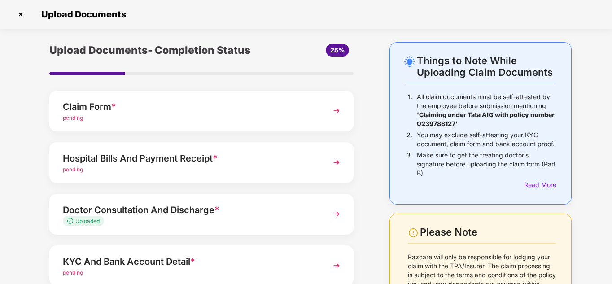
click at [147, 162] on div "Hospital Bills And Payment Receipt *" at bounding box center [190, 158] width 254 height 14
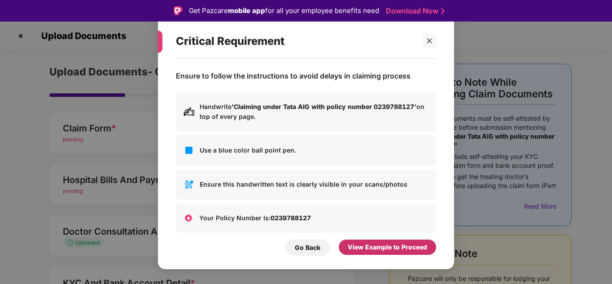
click at [392, 246] on div "View Example to Proceed" at bounding box center [387, 247] width 79 height 10
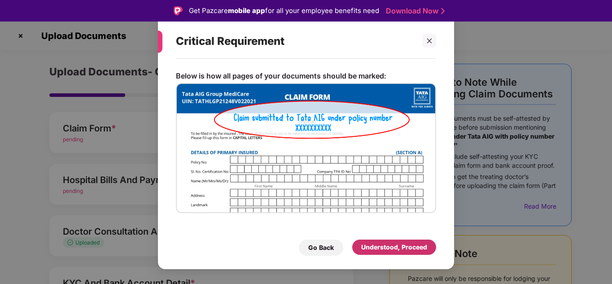
click at [392, 246] on div "Understood, Proceed" at bounding box center [394, 247] width 66 height 10
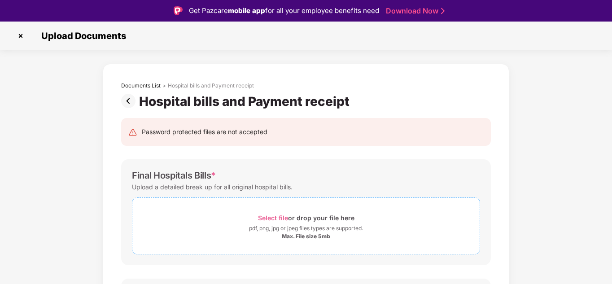
click at [309, 229] on div "pdf, png, jpg or jpeg files types are supported." at bounding box center [306, 228] width 114 height 9
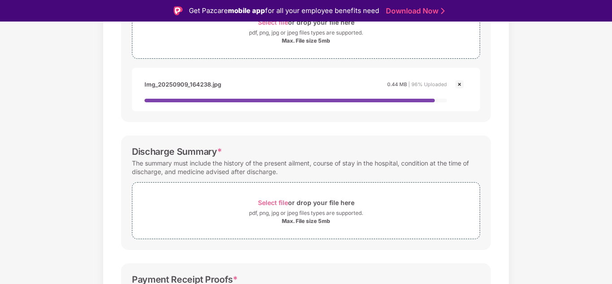
scroll to position [197, 0]
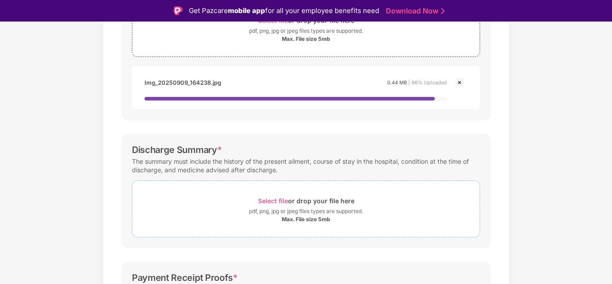
click at [324, 212] on div "pdf, png, jpg or jpeg files types are supported." at bounding box center [306, 211] width 114 height 9
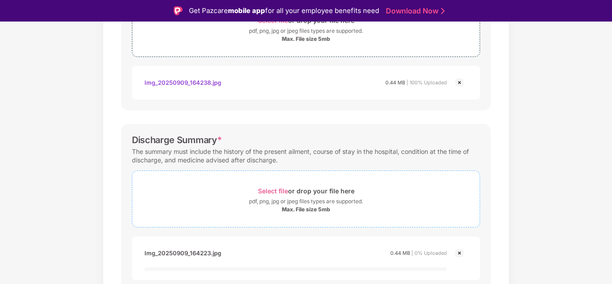
click at [245, 175] on div "Select file or drop your file here pdf, png, jpg or jpeg files types are suppor…" at bounding box center [306, 198] width 348 height 57
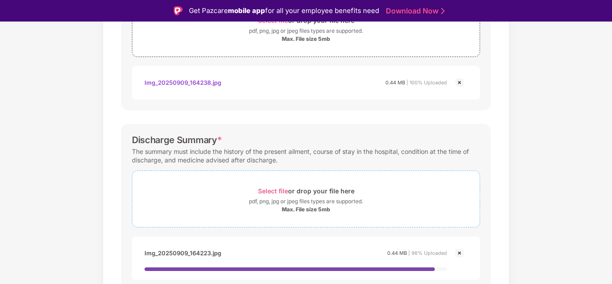
click at [293, 200] on div "pdf, png, jpg or jpeg files types are supported." at bounding box center [306, 201] width 114 height 9
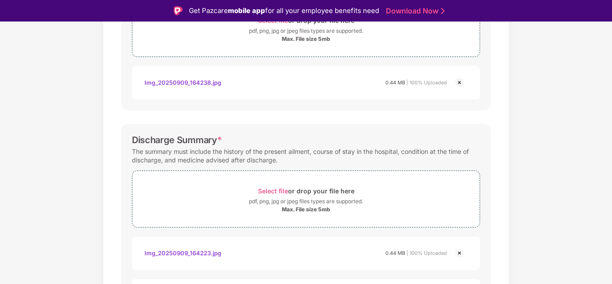
click at [557, 227] on div "Documents List > Hospital bills and Payment receipt Hospital bills and Payment …" at bounding box center [306, 186] width 612 height 641
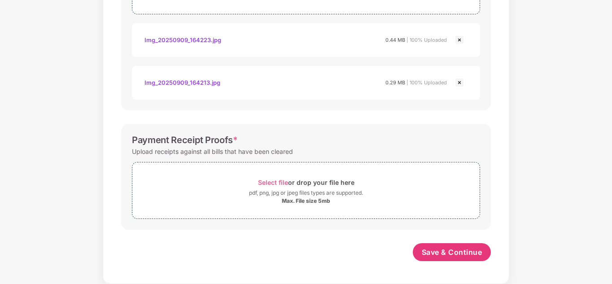
scroll to position [389, 0]
click at [306, 183] on div "Select file or drop your file here" at bounding box center [306, 182] width 96 height 12
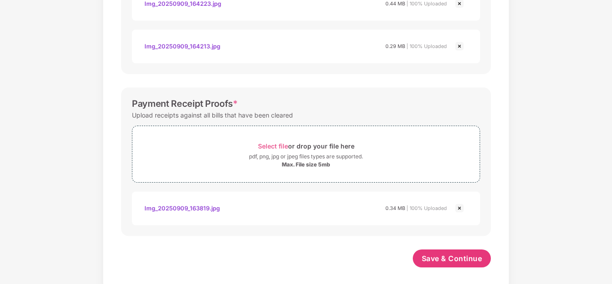
scroll to position [432, 0]
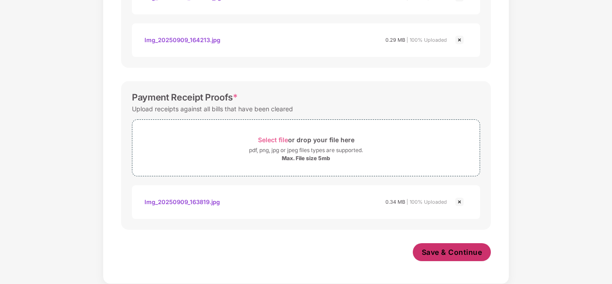
click at [452, 245] on button "Save & Continue" at bounding box center [452, 252] width 79 height 18
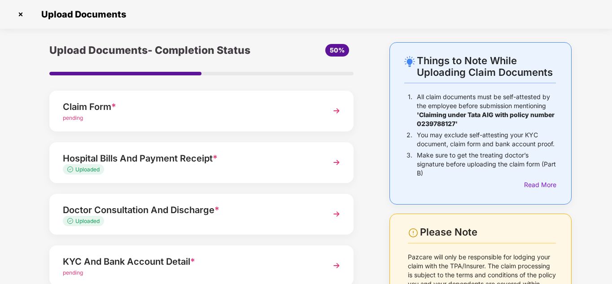
click at [12, 183] on div "Things to Note While Uploading Claim Documents 1. All claim documents must be s…" at bounding box center [306, 219] width 612 height 354
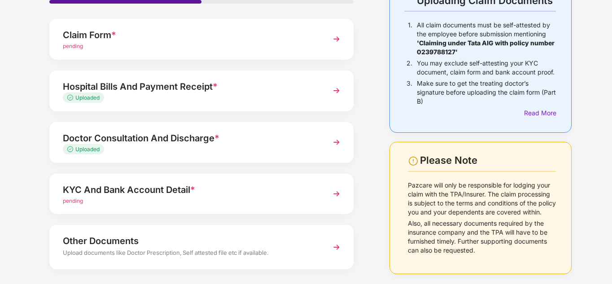
scroll to position [90, 0]
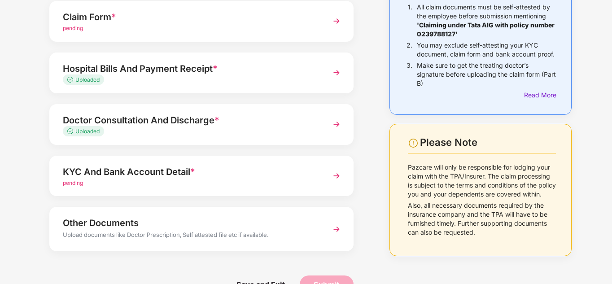
click at [179, 190] on div "KYC And Bank Account Detail * pending" at bounding box center [201, 176] width 304 height 41
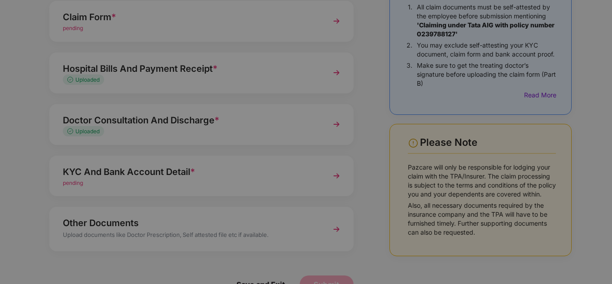
scroll to position [0, 0]
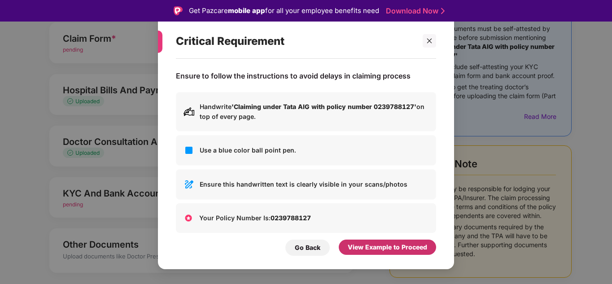
click at [401, 253] on div "View Example to Proceed" at bounding box center [387, 247] width 97 height 15
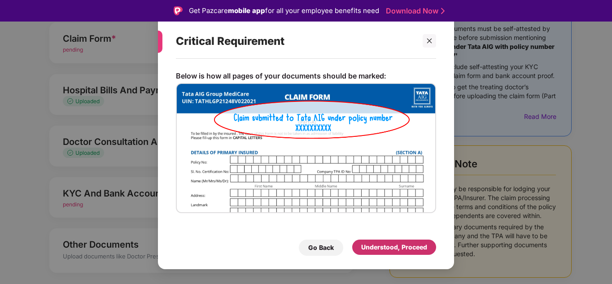
click at [401, 253] on div "Understood, Proceed" at bounding box center [394, 247] width 84 height 15
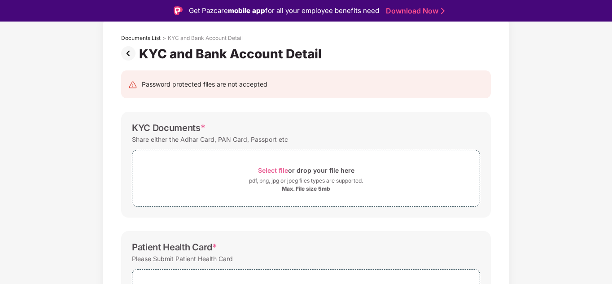
click at [524, 230] on div "Documents List > KYC and Bank Account Detail KYC and Bank Account Detail Passwo…" at bounding box center [306, 263] width 612 height 494
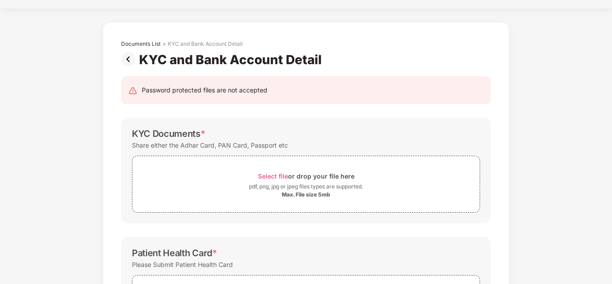
scroll to position [19, 0]
click at [124, 57] on img at bounding box center [130, 60] width 18 height 14
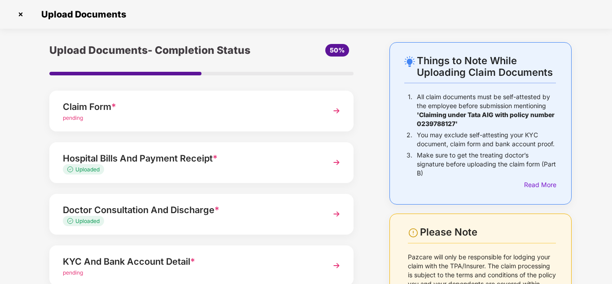
click at [596, 128] on div "Things to Note While Uploading Claim Documents 1. All claim documents must be s…" at bounding box center [306, 219] width 612 height 354
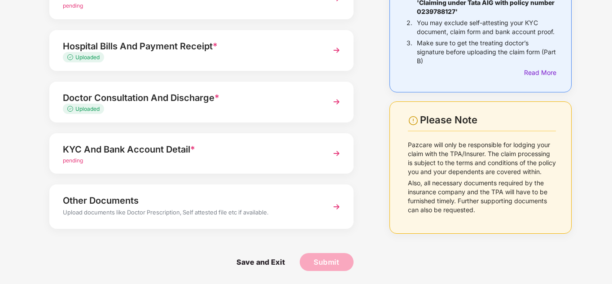
scroll to position [113, 0]
click at [271, 261] on span "Save and Exit" at bounding box center [260, 262] width 66 height 18
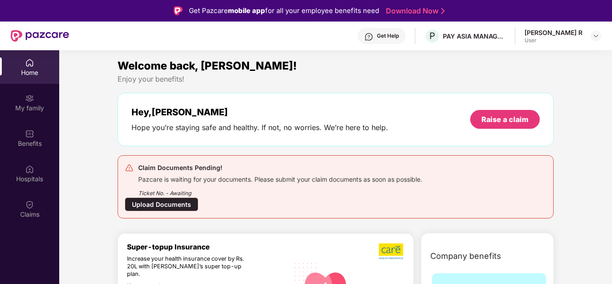
click at [432, 79] on div "Enjoy your benefits!" at bounding box center [336, 78] width 436 height 9
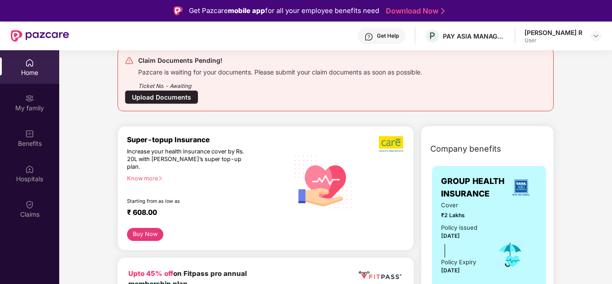
scroll to position [108, 0]
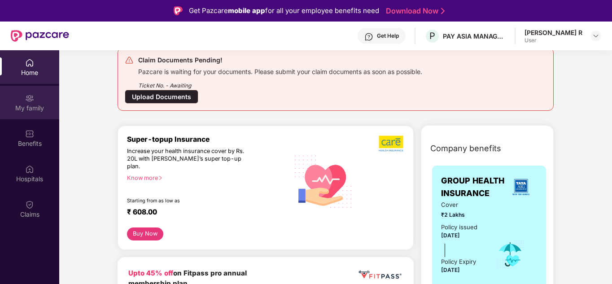
click at [29, 104] on div "My family" at bounding box center [29, 108] width 59 height 9
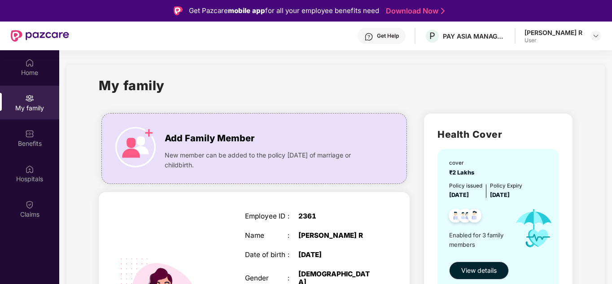
click at [404, 93] on div "My family" at bounding box center [336, 90] width 474 height 31
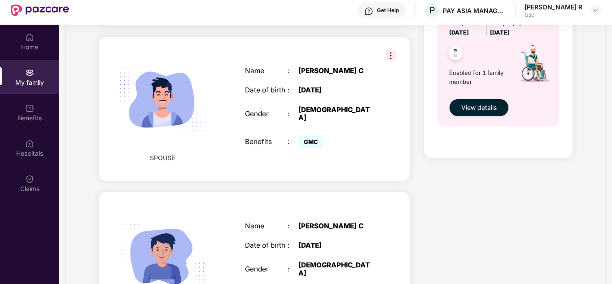
scroll to position [386, 0]
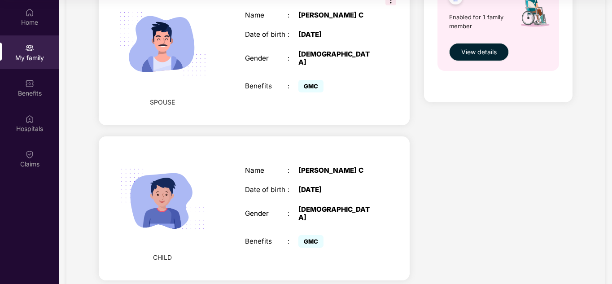
click at [368, 170] on div "Name : [PERSON_NAME] Date of birth : [DEMOGRAPHIC_DATA] Gender : [DEMOGRAPHIC_D…" at bounding box center [309, 208] width 147 height 106
click at [258, 237] on div "Benefits" at bounding box center [266, 241] width 43 height 8
click at [319, 205] on div "[DEMOGRAPHIC_DATA]" at bounding box center [335, 213] width 75 height 16
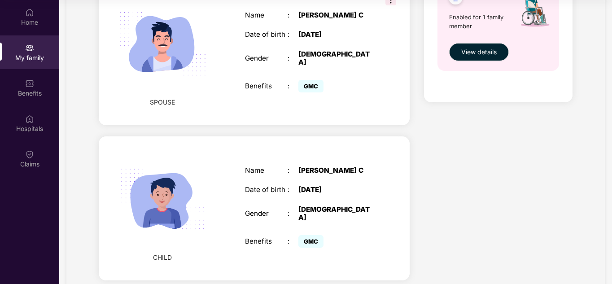
click at [29, 157] on img at bounding box center [29, 154] width 9 height 9
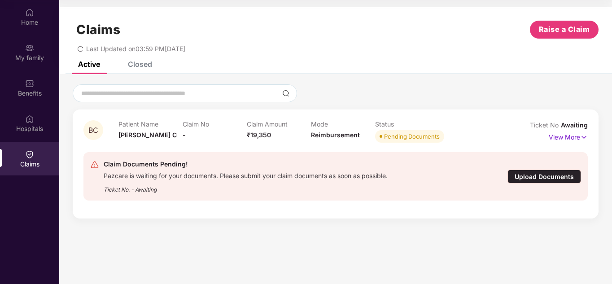
click at [549, 175] on div "Upload Documents" at bounding box center [544, 177] width 74 height 14
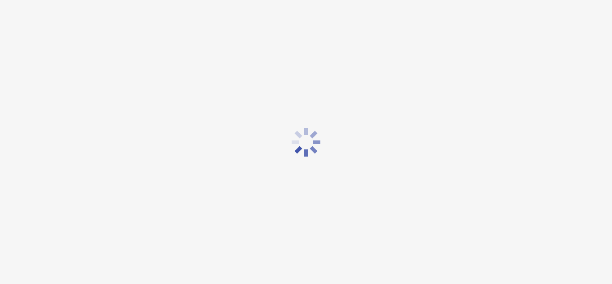
scroll to position [22, 0]
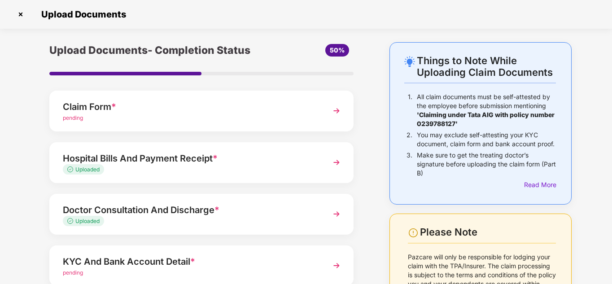
click at [147, 275] on div "pending" at bounding box center [190, 273] width 254 height 9
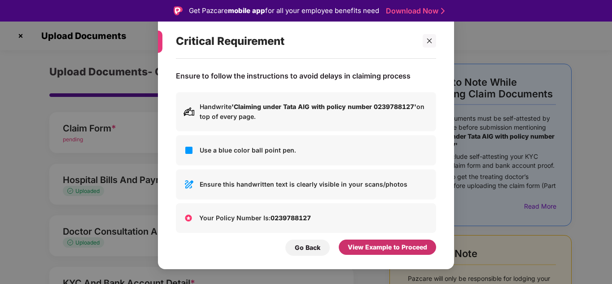
click at [377, 249] on div "View Example to Proceed" at bounding box center [387, 247] width 79 height 10
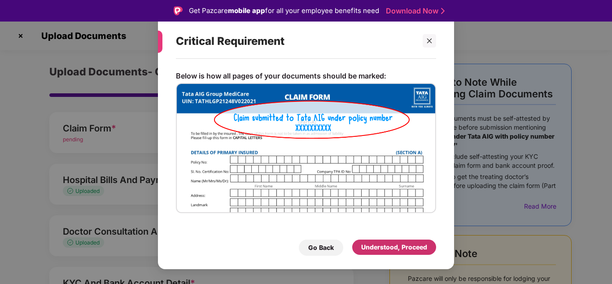
click at [377, 249] on div "Understood, Proceed" at bounding box center [394, 247] width 66 height 10
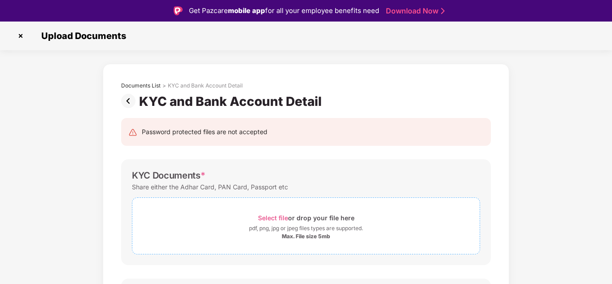
click at [303, 227] on div "pdf, png, jpg or jpeg files types are supported." at bounding box center [306, 228] width 114 height 9
click at [271, 225] on div "pdf, png, jpg or jpeg files types are supported." at bounding box center [306, 228] width 114 height 9
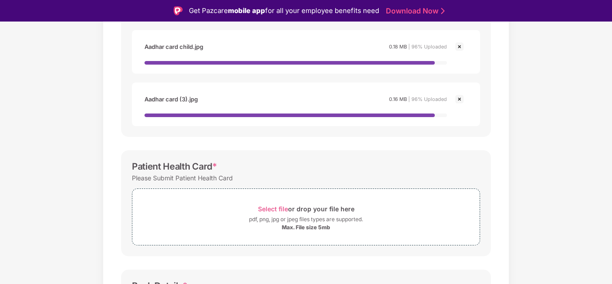
scroll to position [251, 0]
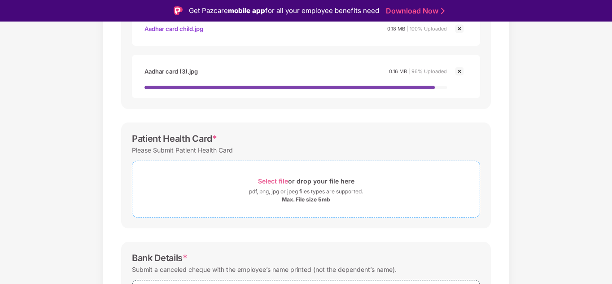
click at [273, 197] on div "Max. File size 5mb" at bounding box center [305, 199] width 347 height 7
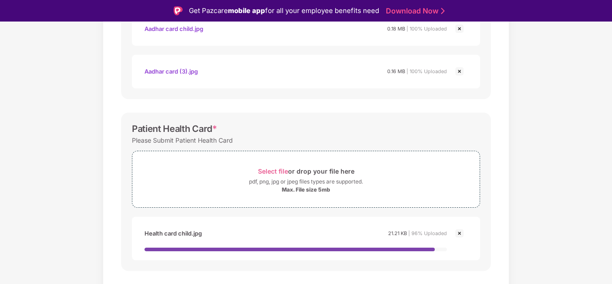
click at [511, 199] on div "Documents List > KYC and Bank Account Detail KYC and Bank Account Detail Passwo…" at bounding box center [306, 128] width 612 height 632
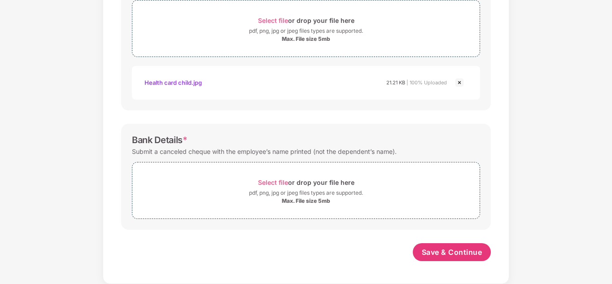
scroll to position [380, 0]
click at [451, 254] on span "Save & Continue" at bounding box center [452, 252] width 61 height 10
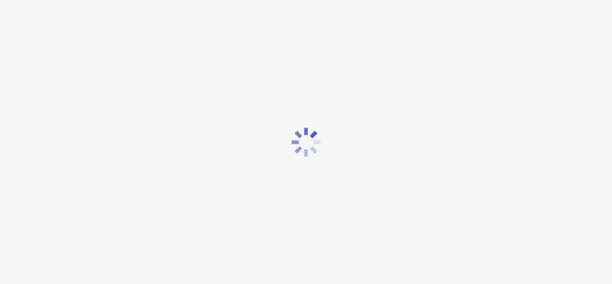
scroll to position [0, 0]
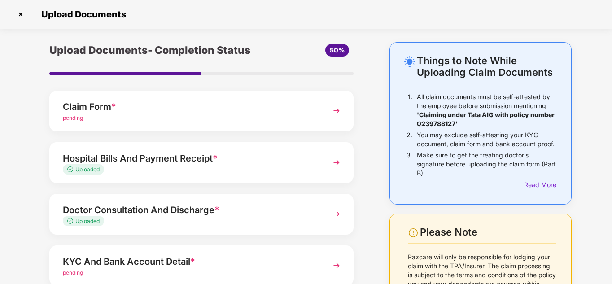
click at [21, 223] on div "Things to Note While Uploading Claim Documents 1. All claim documents must be s…" at bounding box center [306, 219] width 612 height 354
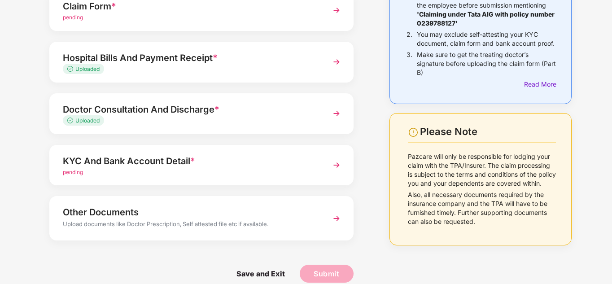
scroll to position [108, 0]
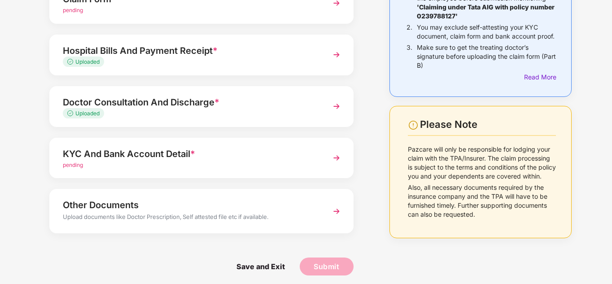
click at [84, 244] on div "Save and Exit Submit" at bounding box center [201, 266] width 304 height 45
click at [208, 217] on div "Upload documents like Doctor Prescription, Self attested file etc if available." at bounding box center [190, 218] width 254 height 12
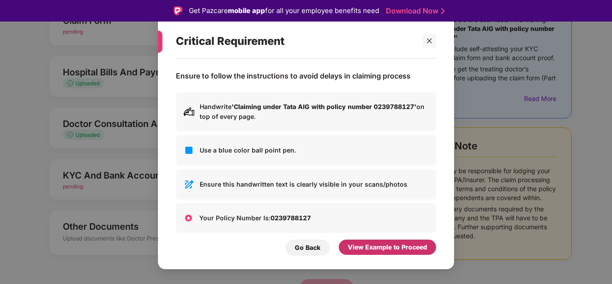
click at [411, 247] on div "View Example to Proceed" at bounding box center [387, 247] width 79 height 10
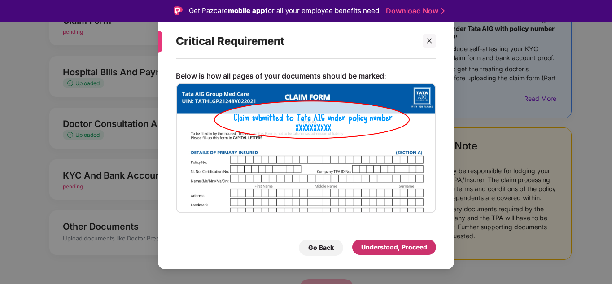
click at [411, 247] on div "Understood, Proceed" at bounding box center [394, 247] width 66 height 10
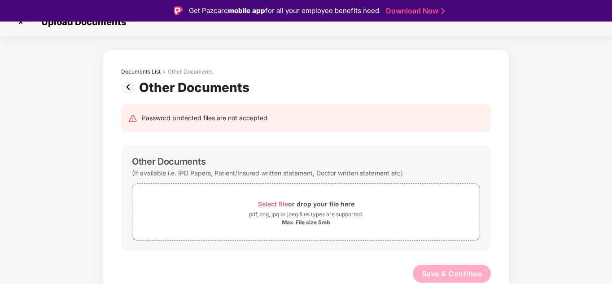
scroll to position [14, 0]
click at [127, 87] on img at bounding box center [130, 87] width 18 height 14
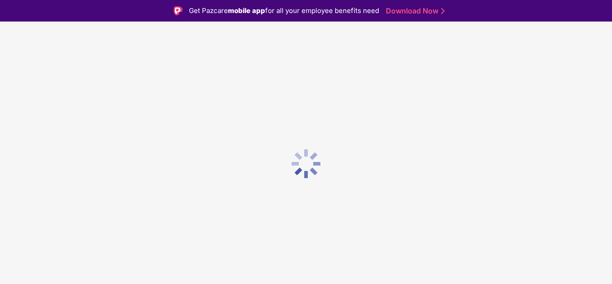
scroll to position [0, 0]
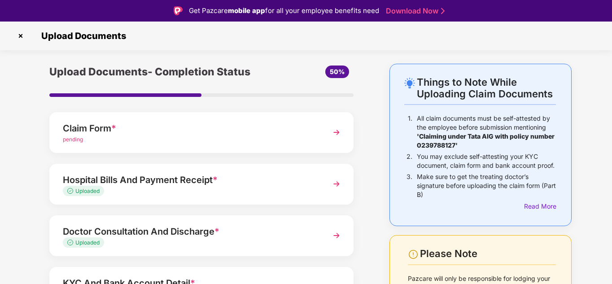
click at [364, 74] on div "Upload Documents- Completion Status 50% Claim Form * pending Hospital Bills And…" at bounding box center [201, 241] width 349 height 354
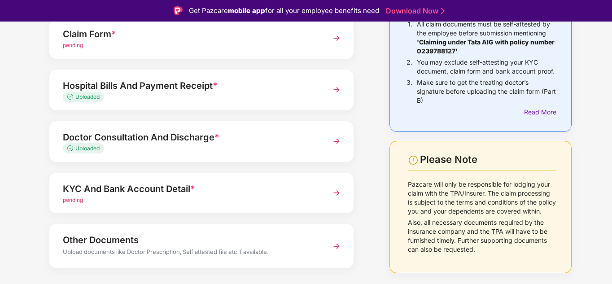
scroll to position [108, 0]
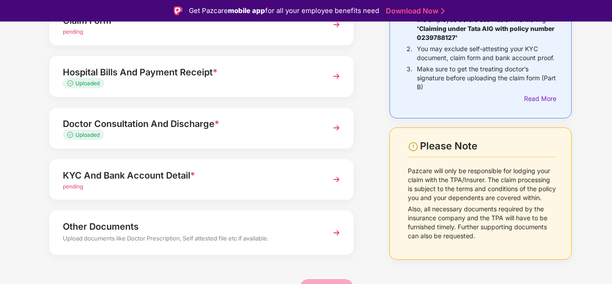
click at [152, 170] on div "KYC And Bank Account Detail *" at bounding box center [190, 175] width 254 height 14
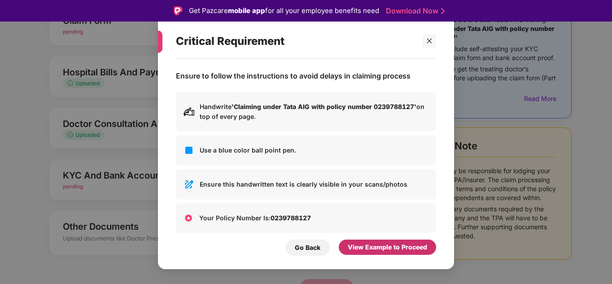
click at [380, 249] on div "View Example to Proceed" at bounding box center [387, 247] width 79 height 10
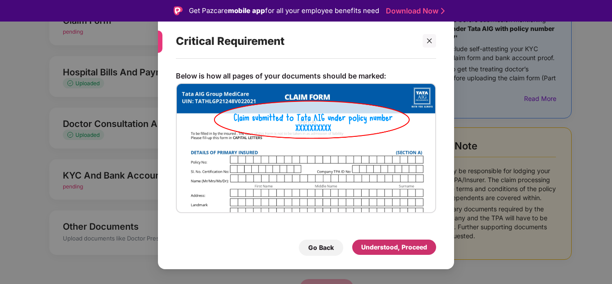
click at [380, 249] on div "Understood, Proceed" at bounding box center [394, 247] width 66 height 10
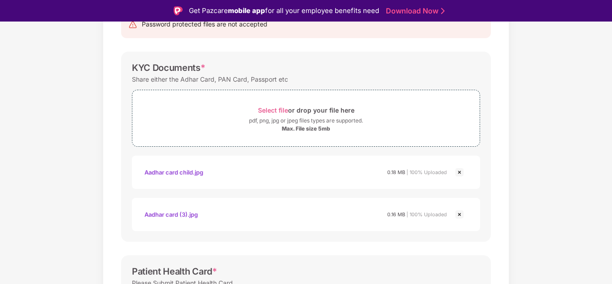
click at [538, 205] on div "Documents List > KYC and Bank Account Detail KYC and Bank Account Detail Passwo…" at bounding box center [306, 266] width 612 height 621
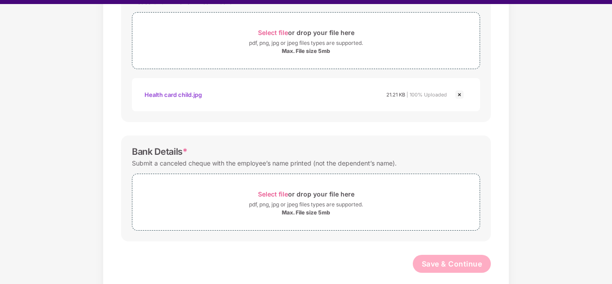
scroll to position [379, 0]
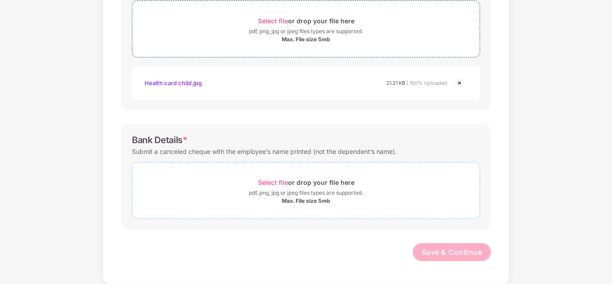
click at [319, 185] on div "Select file or drop your file here" at bounding box center [306, 182] width 96 height 12
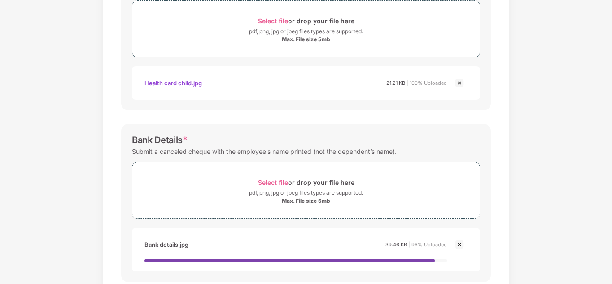
click at [543, 196] on div "Documents List > KYC and Bank Account Detail KYC and Bank Account Detail Passwo…" at bounding box center [306, -1] width 612 height 673
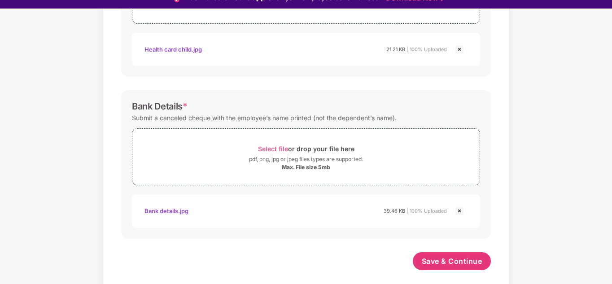
scroll to position [422, 0]
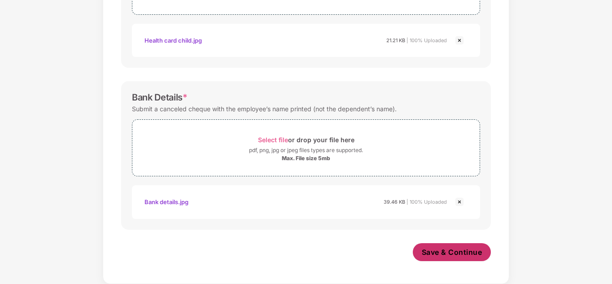
click at [437, 251] on span "Save & Continue" at bounding box center [452, 252] width 61 height 10
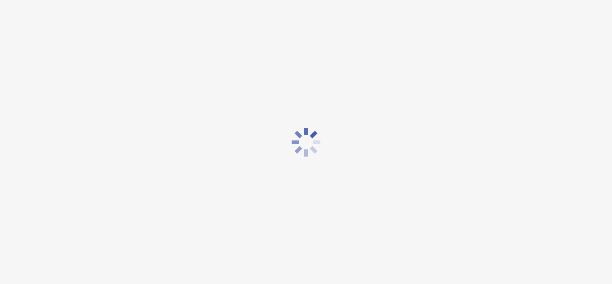
scroll to position [0, 0]
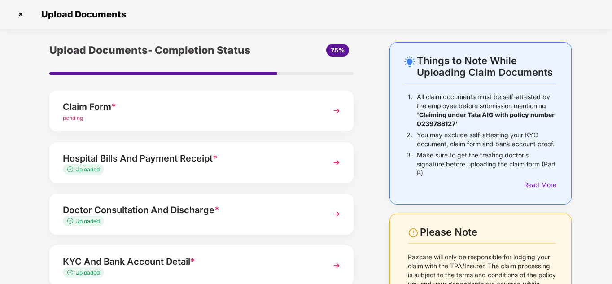
click at [365, 45] on div "Upload Documents- Completion Status 75% Claim Form * pending Hospital Bills And…" at bounding box center [201, 219] width 349 height 354
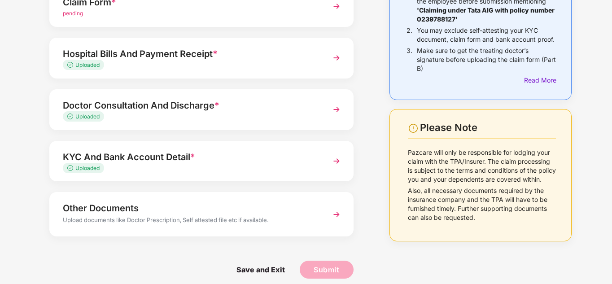
scroll to position [113, 0]
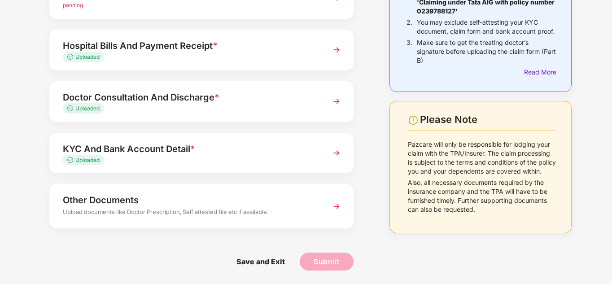
click at [30, 210] on div "Upload Documents- Completion Status 75% Claim Form * pending Hospital Bills And…" at bounding box center [201, 107] width 349 height 354
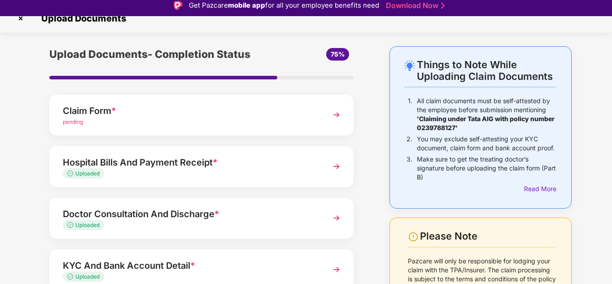
scroll to position [0, 0]
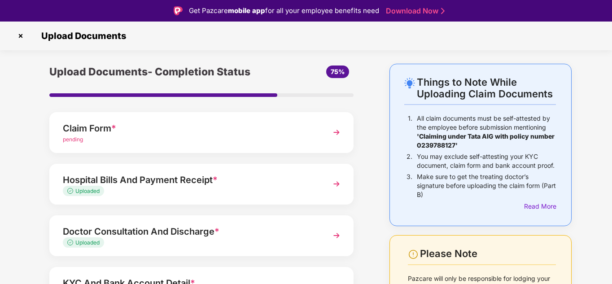
click at [176, 130] on div "Claim Form *" at bounding box center [190, 128] width 254 height 14
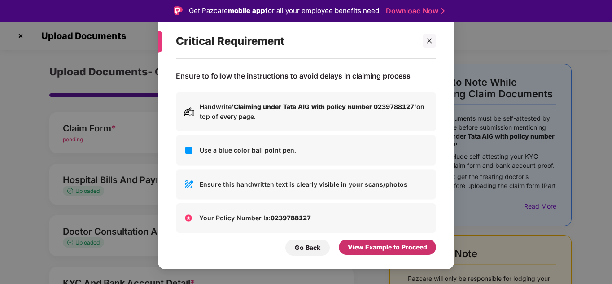
click at [401, 250] on div "View Example to Proceed" at bounding box center [387, 247] width 79 height 10
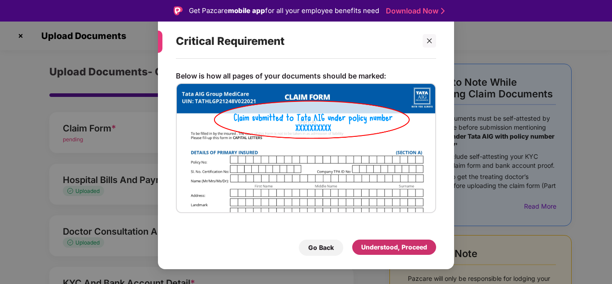
click at [401, 249] on div "Understood, Proceed" at bounding box center [394, 247] width 66 height 10
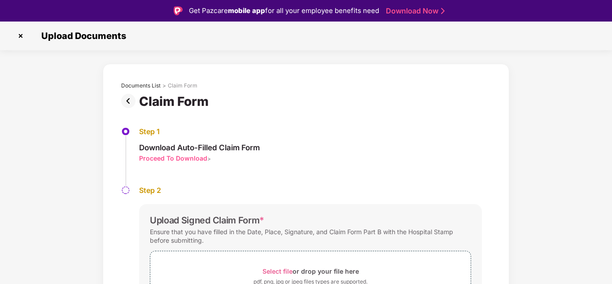
click at [462, 152] on div "Step 1 Download Auto-Filled Claim Form Proceed To Download >" at bounding box center [306, 156] width 370 height 59
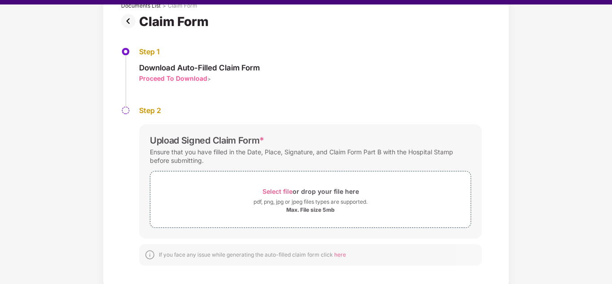
scroll to position [22, 0]
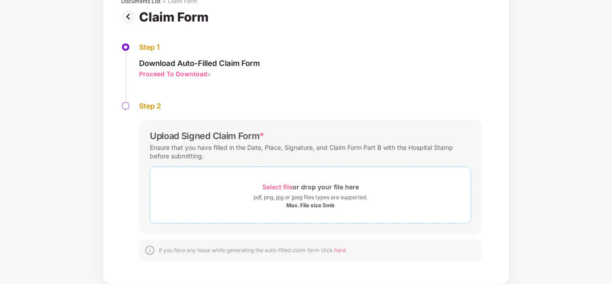
click at [327, 200] on div "pdf, png, jpg or jpeg files types are supported." at bounding box center [310, 197] width 114 height 9
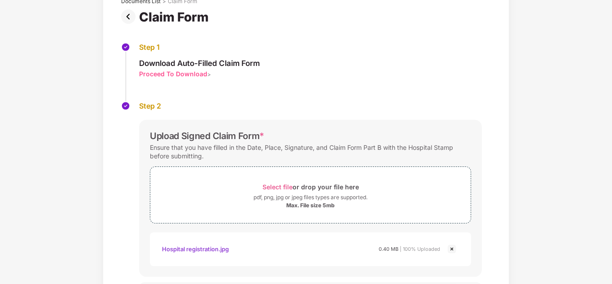
click at [509, 245] on div "Documents List > Claim Form Claim Form Step 1 Download Auto-Filled Claim Form P…" at bounding box center [306, 164] width 612 height 370
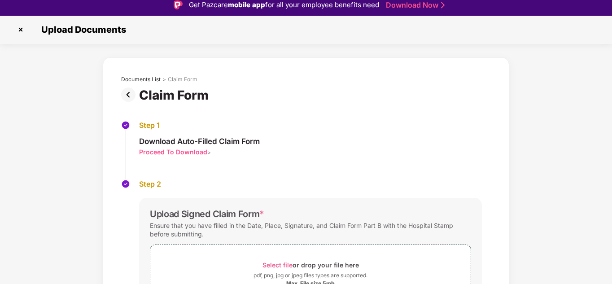
scroll to position [0, 0]
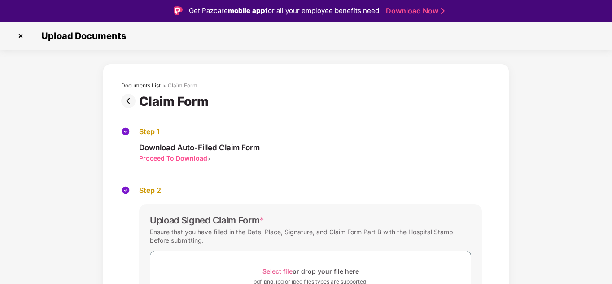
click at [125, 97] on img at bounding box center [130, 101] width 18 height 14
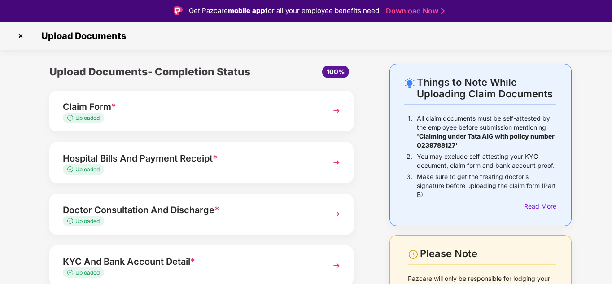
click at [368, 75] on div "Upload Documents- Completion Status 100% Claim Form * Uploaded Hospital Bills A…" at bounding box center [201, 230] width 349 height 333
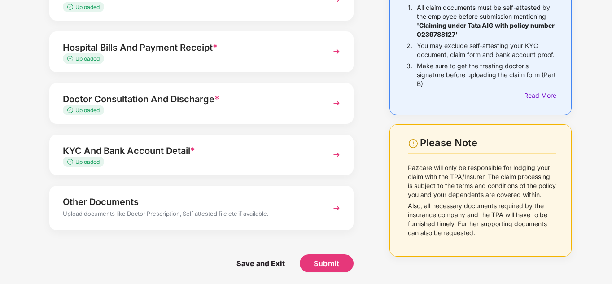
scroll to position [91, 0]
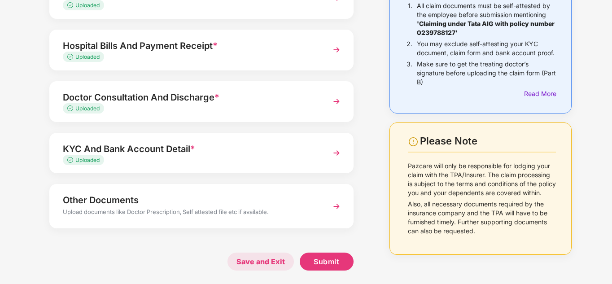
click at [253, 262] on span "Save and Exit" at bounding box center [260, 262] width 66 height 18
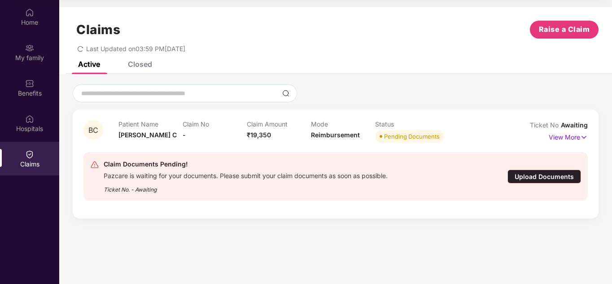
click at [275, 228] on section "Claims Raise a Claim Last Updated on 03:59 PM[DATE] Active Closed BC Patient Na…" at bounding box center [335, 142] width 553 height 284
click at [136, 63] on div "Closed" at bounding box center [140, 64] width 24 height 9
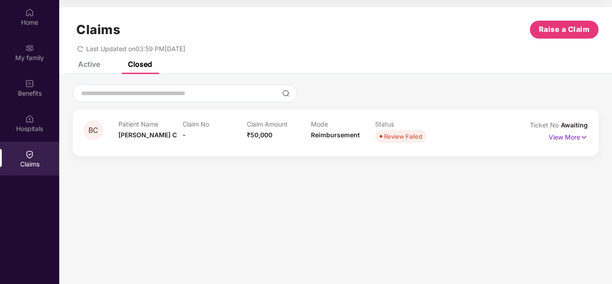
click at [85, 66] on div "Active" at bounding box center [89, 64] width 22 height 9
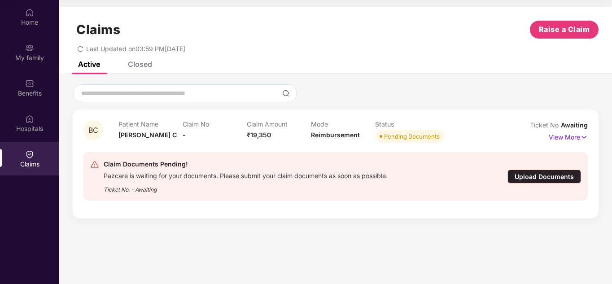
click at [350, 246] on section "Claims Raise a Claim Last Updated on 03:59 PM[DATE] Active Closed BC Patient Na…" at bounding box center [335, 142] width 553 height 284
